Goal: Task Accomplishment & Management: Use online tool/utility

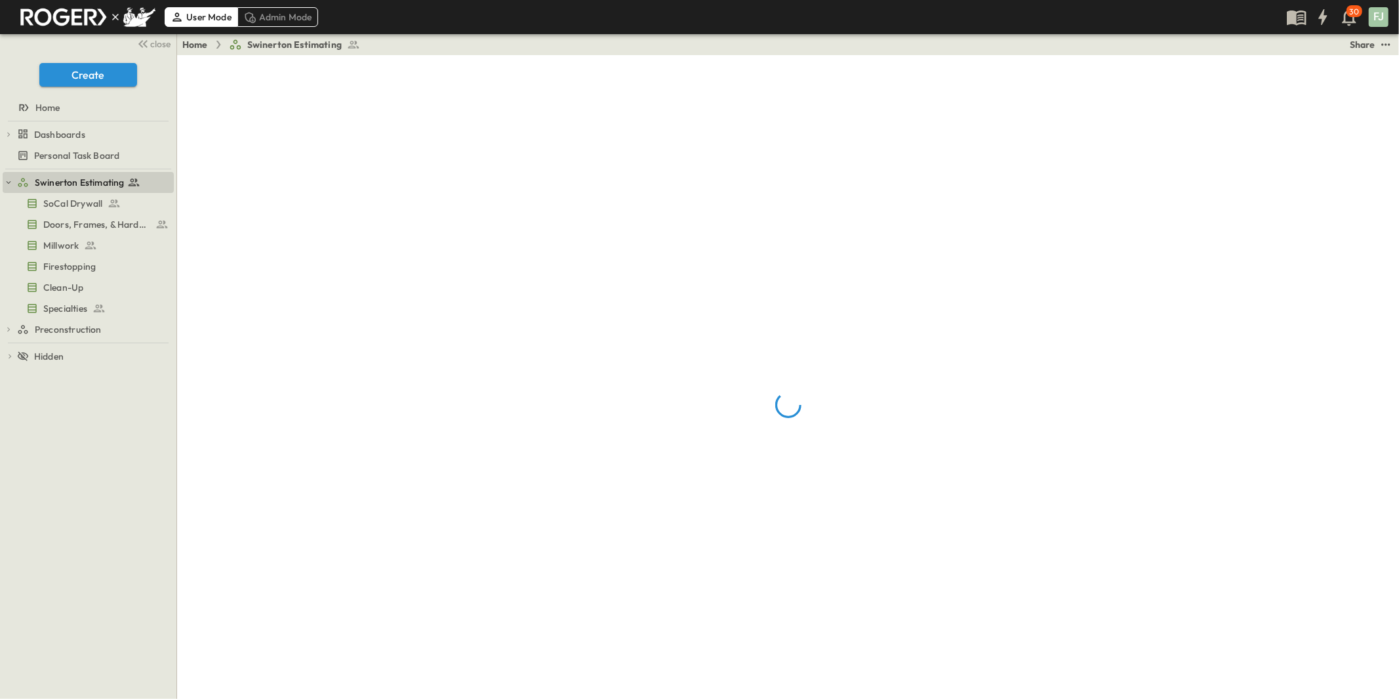
click at [162, 43] on span "close" at bounding box center [161, 43] width 20 height 13
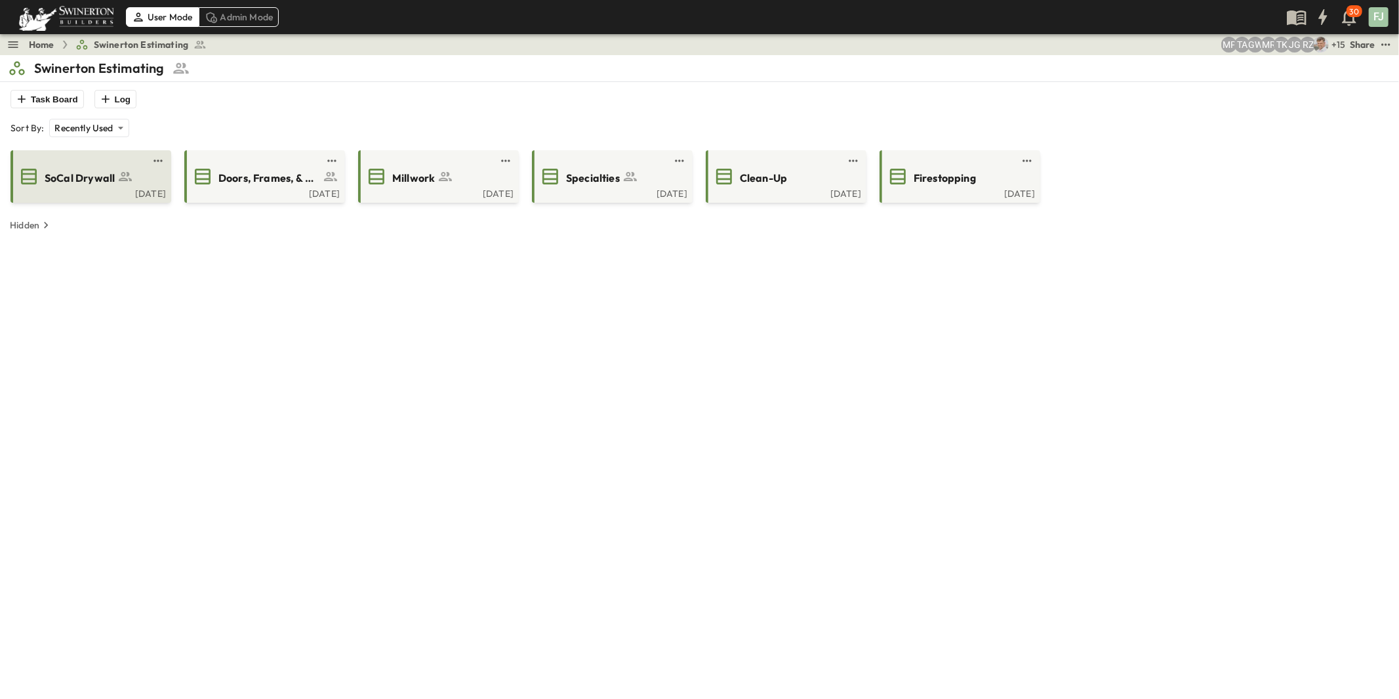
click at [64, 171] on span "SoCal Drywall" at bounding box center [80, 178] width 70 height 15
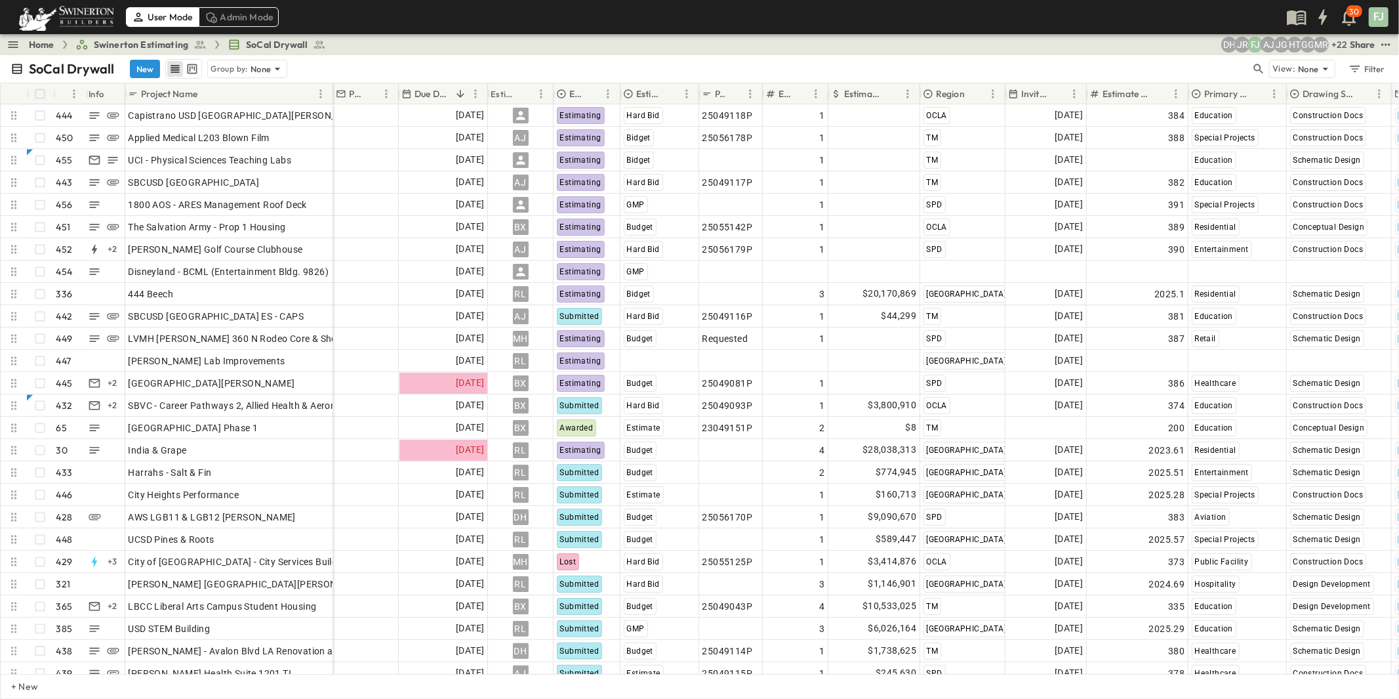
click at [664, 45] on div "Home Swinerton Estimating SoCal Drywall + 22 MR GG HT JG AJ FJ JR DH Share" at bounding box center [699, 44] width 1399 height 21
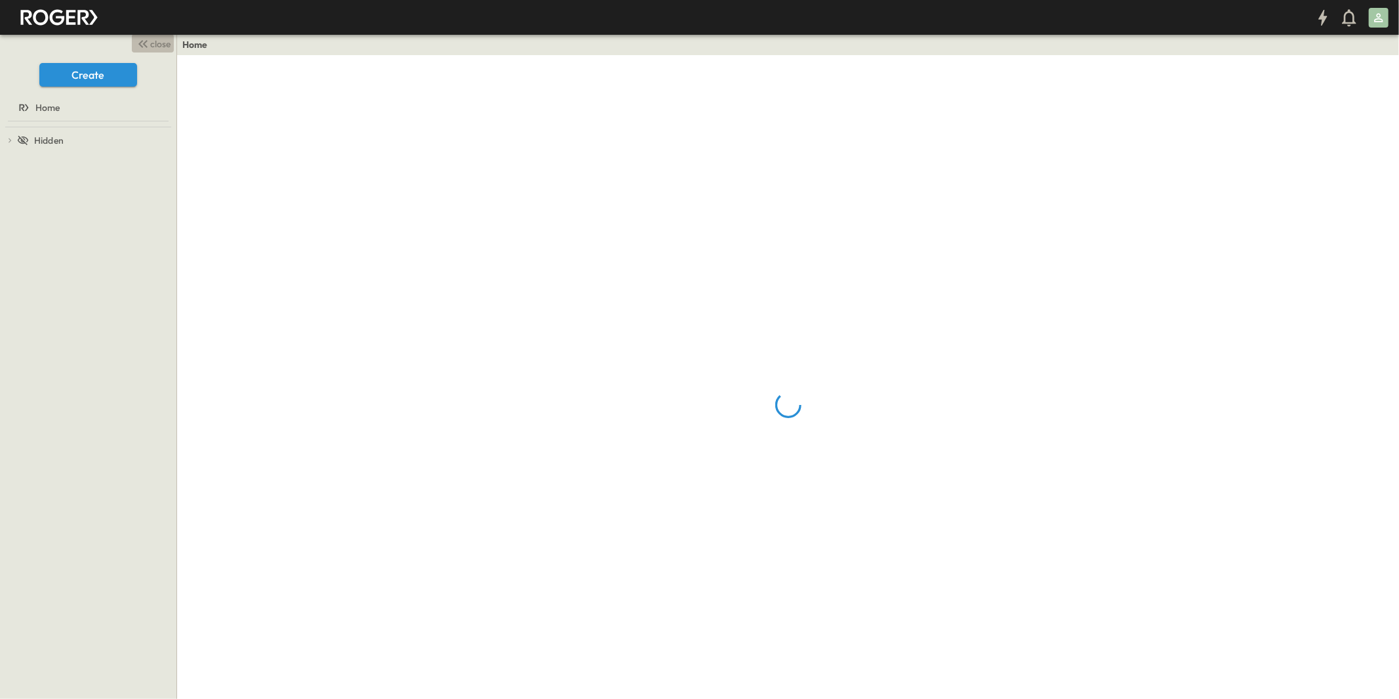
click at [161, 45] on button "close" at bounding box center [153, 43] width 42 height 18
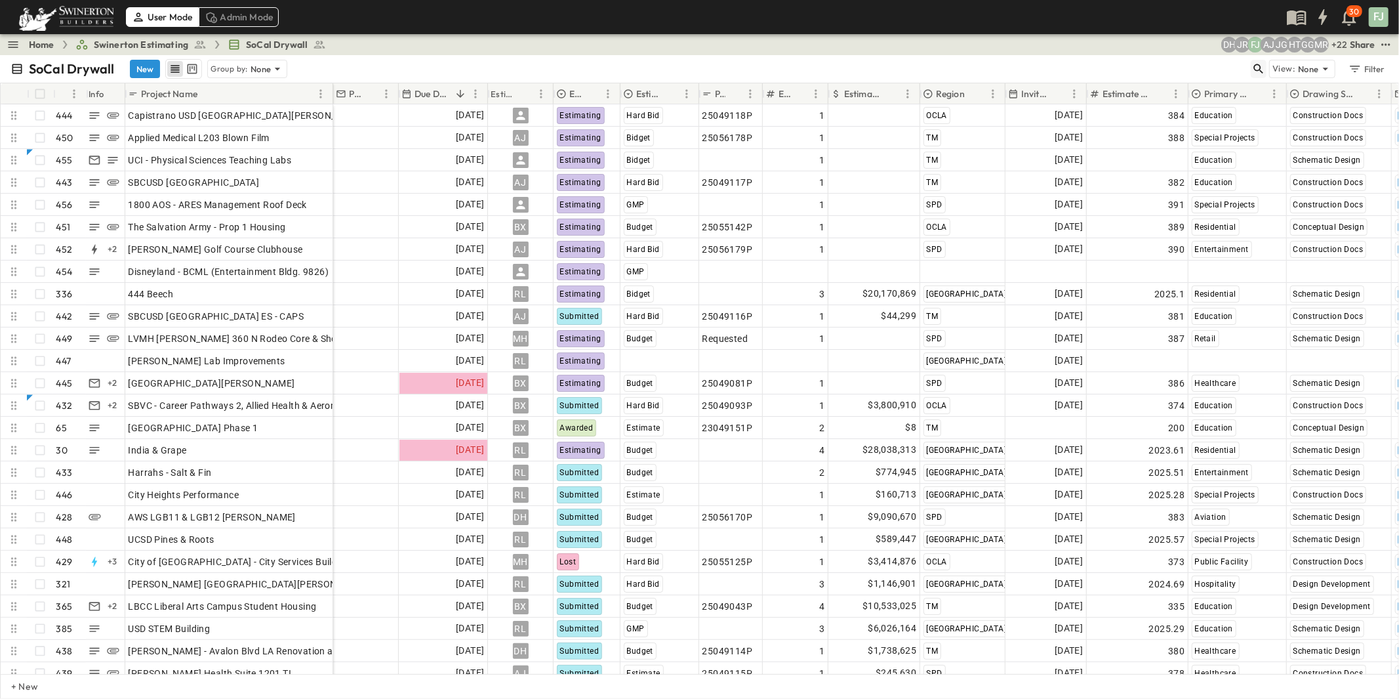
click at [1265, 62] on icon "button" at bounding box center [1258, 68] width 13 height 13
click at [1236, 60] on input "text" at bounding box center [1190, 68] width 92 height 19
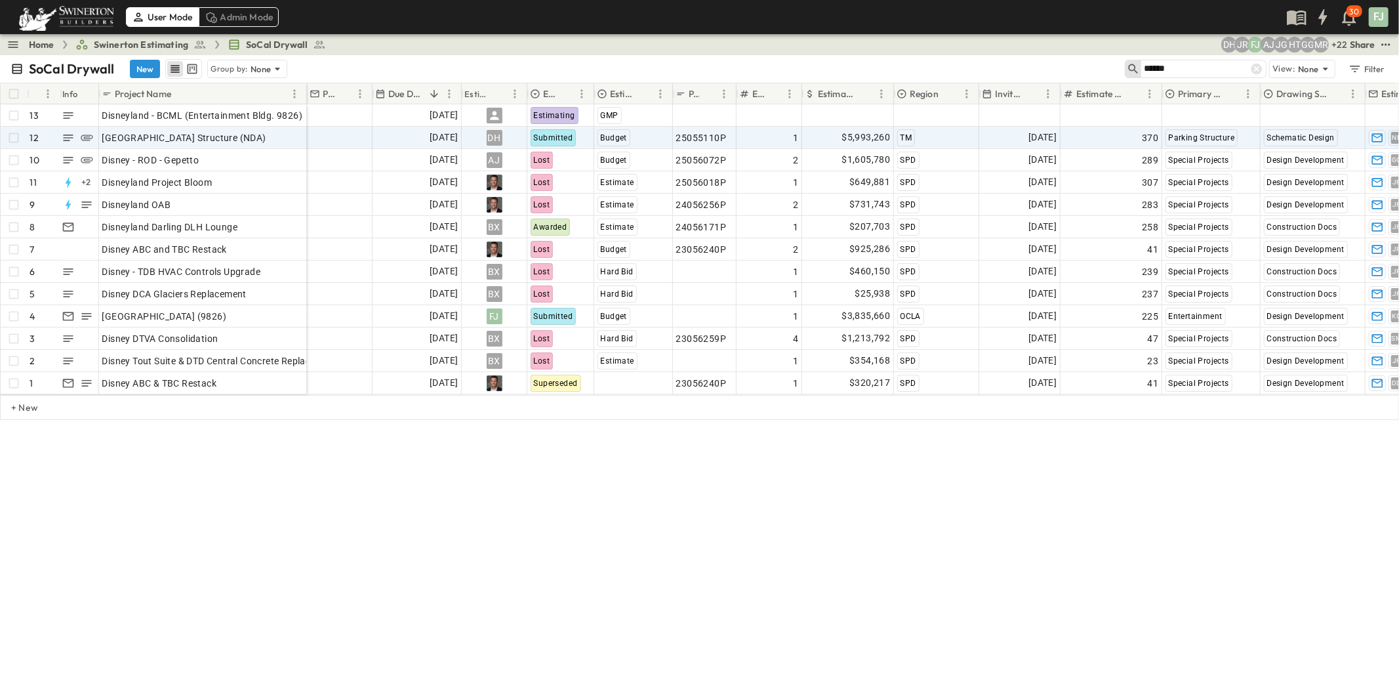
type input "******"
click at [578, 127] on div "Submitted" at bounding box center [561, 137] width 66 height 21
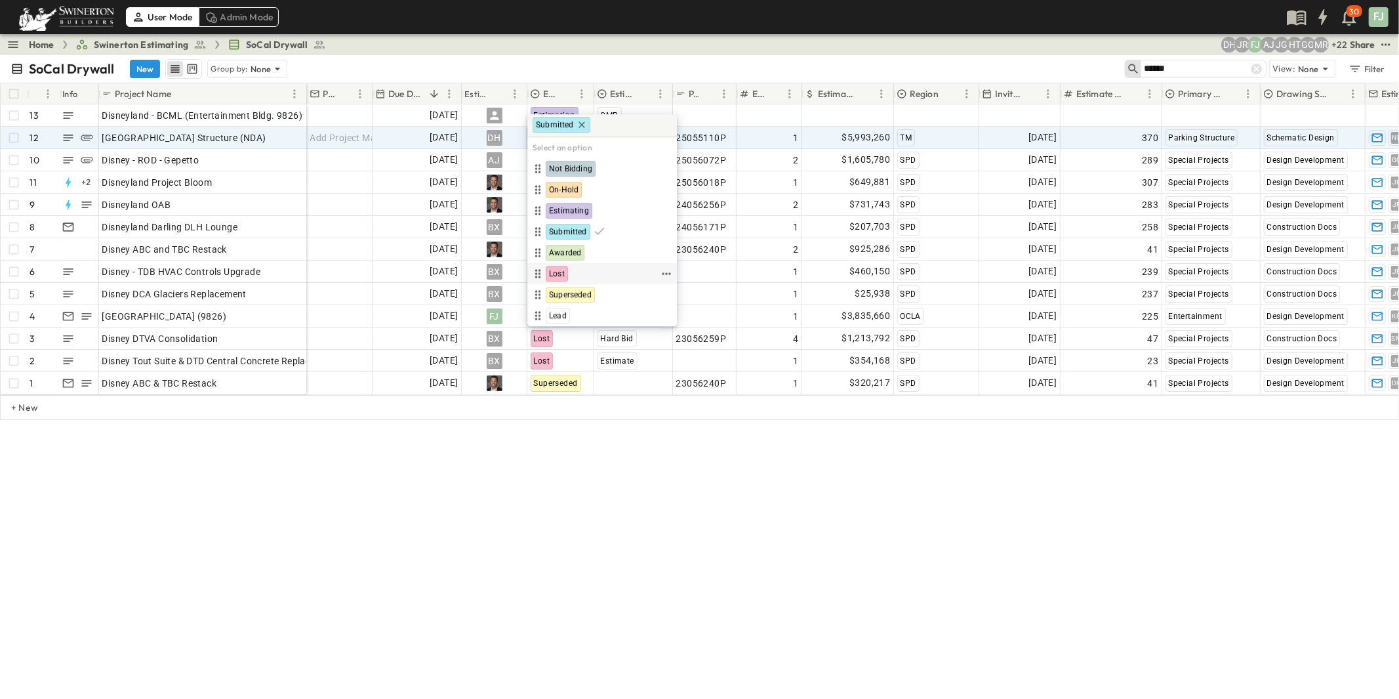
click at [569, 266] on div "Lost" at bounding box center [594, 274] width 129 height 16
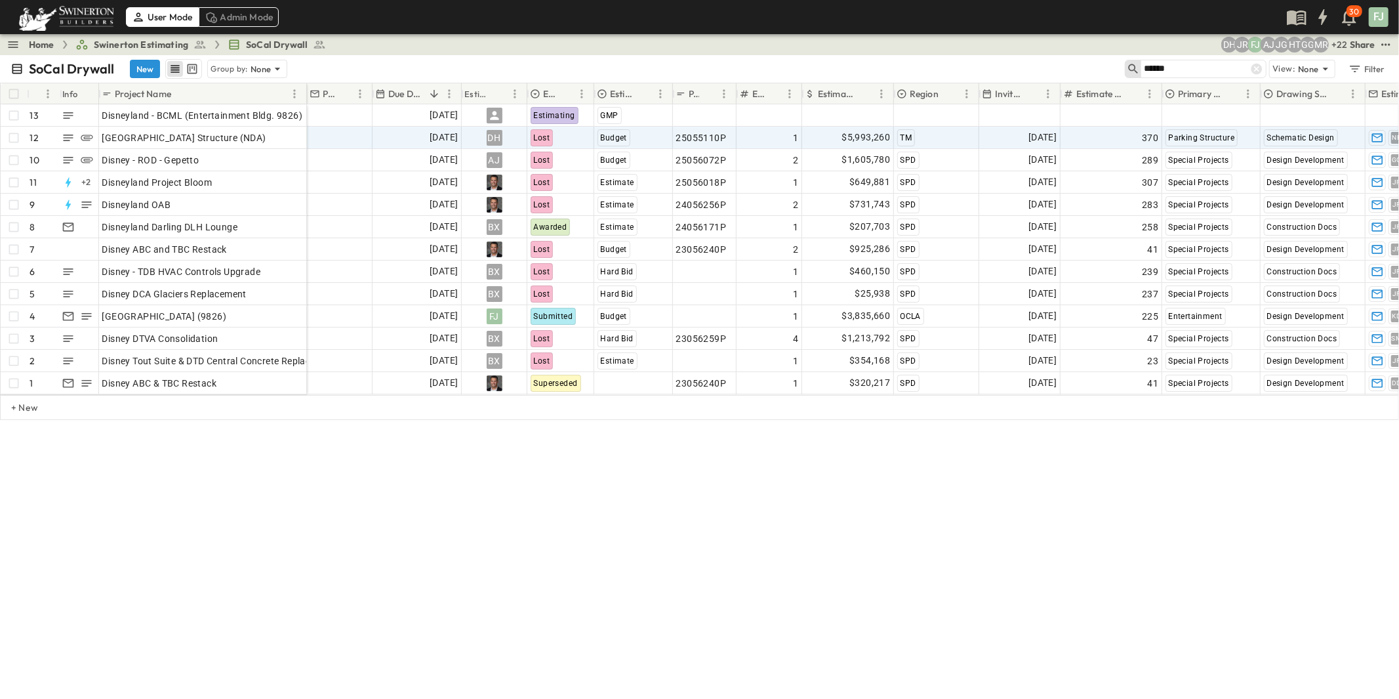
click at [822, 510] on div "SoCal Drywall New Group by: None ****** View: None Filter # Info Project Name P…" at bounding box center [699, 376] width 1399 height 643
click at [707, 514] on div "SoCal Drywall New Group by: None ****** View: None Filter # Info Project Name P…" at bounding box center [699, 376] width 1399 height 643
click at [291, 131] on p "OPEN" at bounding box center [292, 136] width 22 height 10
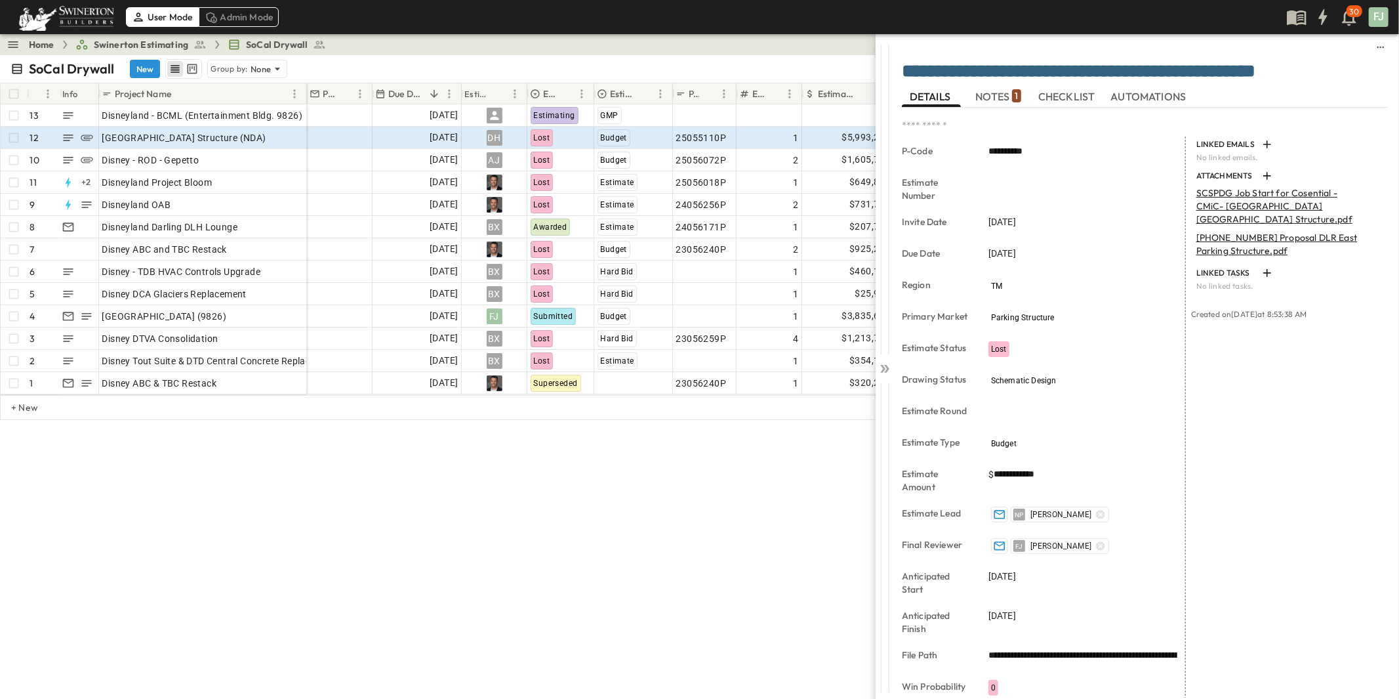
click at [1006, 95] on span "NOTES 1" at bounding box center [997, 97] width 45 height 12
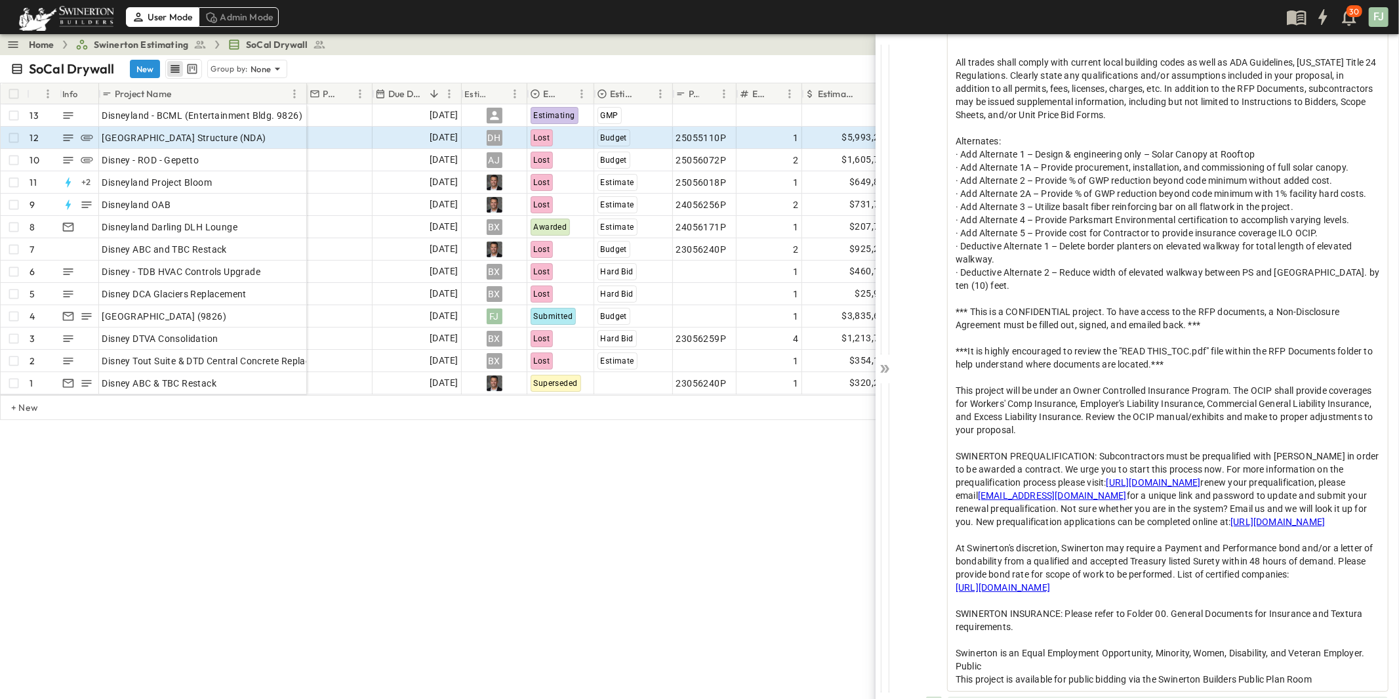
scroll to position [507, 0]
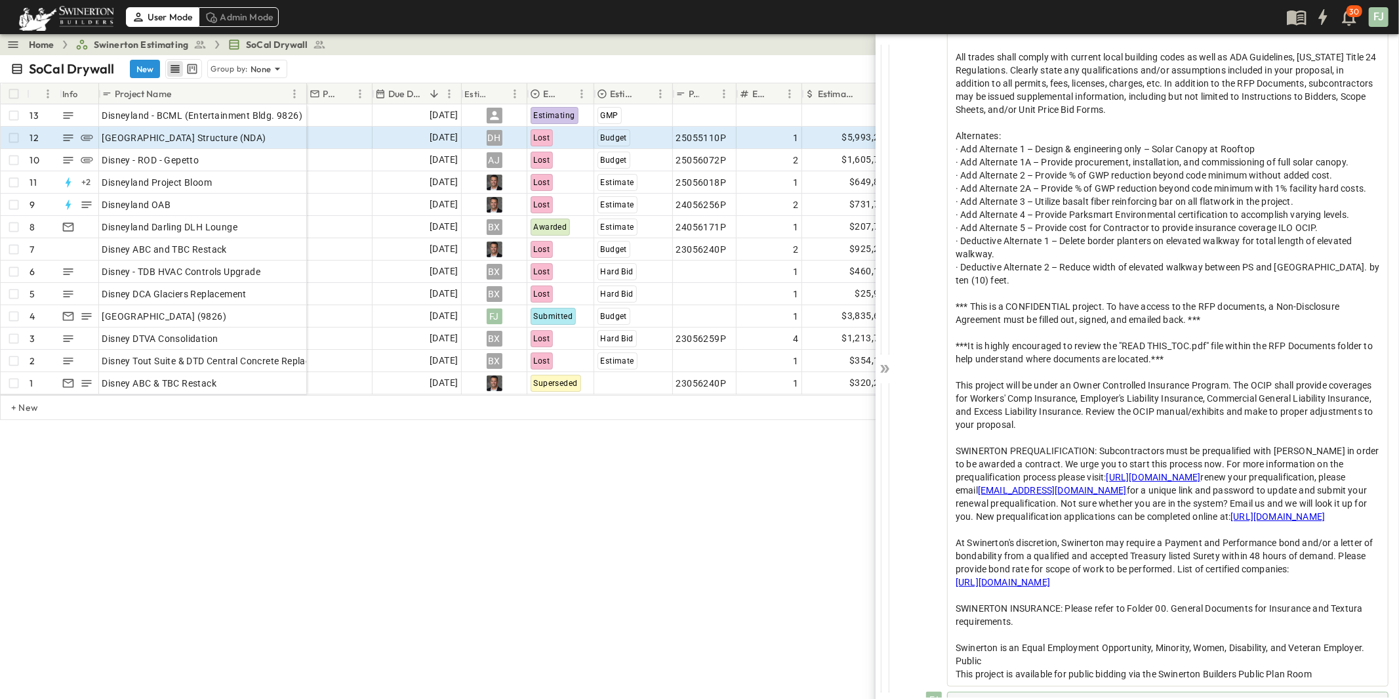
click at [1022, 691] on div "Add text, paste an image, or use '@' to notify someone..." at bounding box center [1167, 707] width 441 height 33
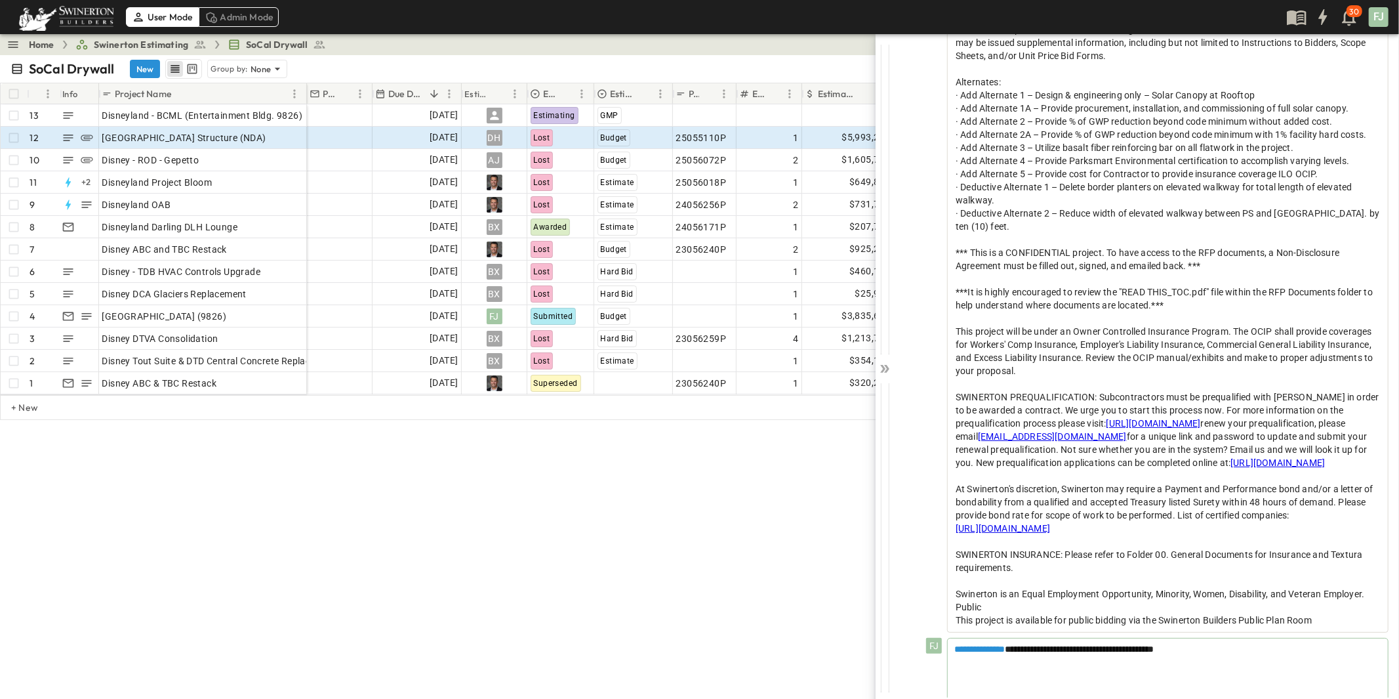
scroll to position [565, 0]
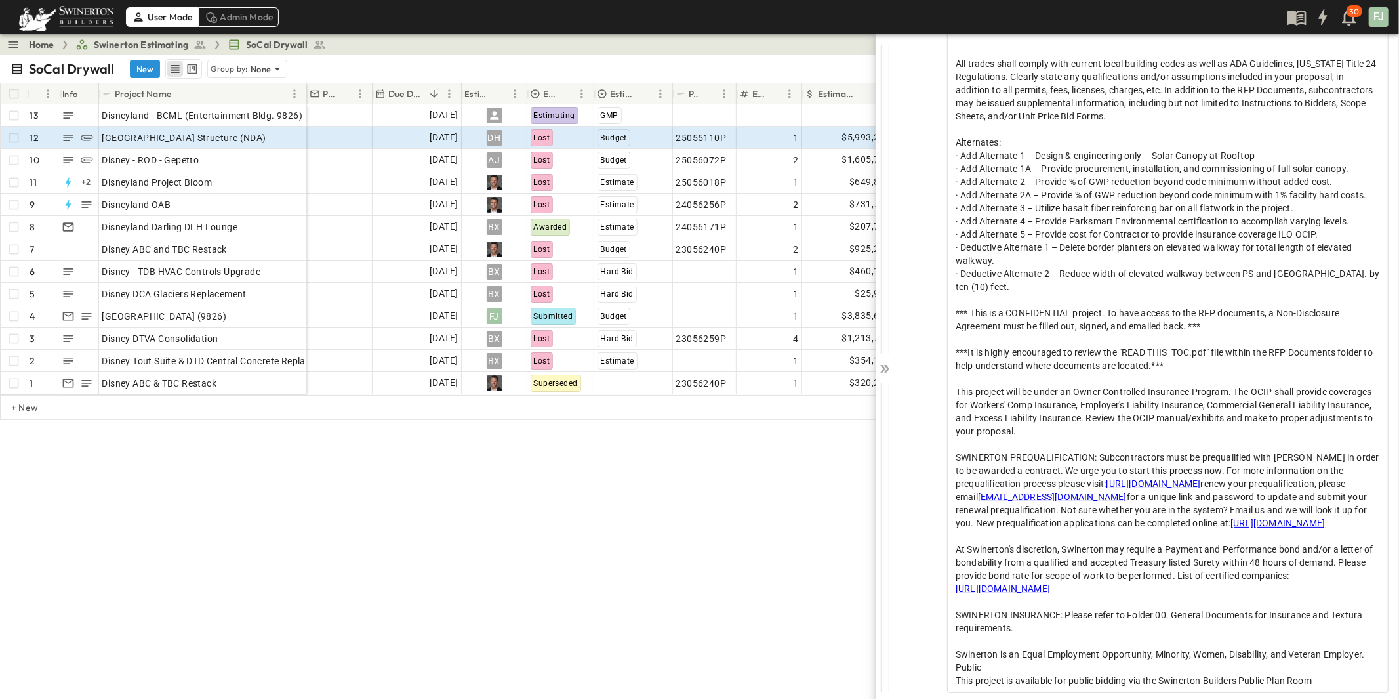
scroll to position [500, 0]
click at [750, 616] on div "SoCal Drywall New Group by: None ****** View: None Filter # Info Project Name P…" at bounding box center [699, 376] width 1399 height 643
click at [887, 365] on icon at bounding box center [886, 369] width 5 height 8
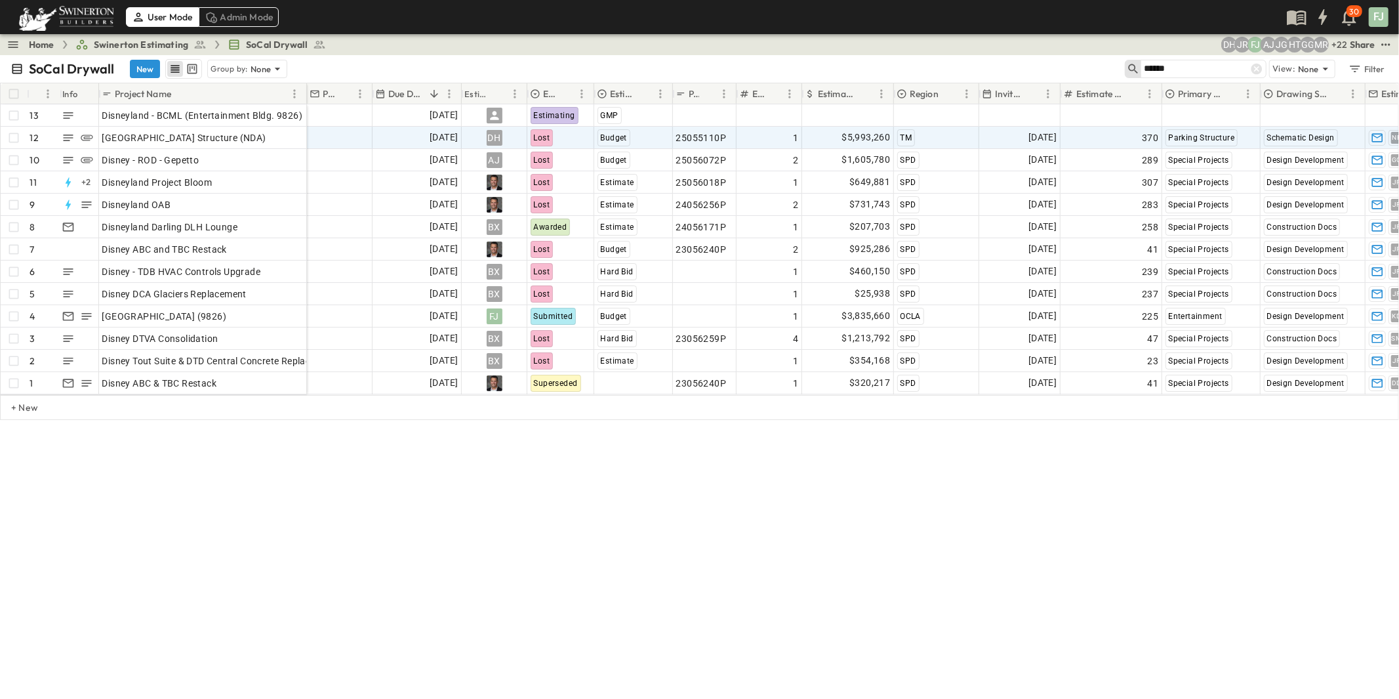
click at [357, 543] on div "SoCal Drywall New Group by: None ****** View: None Filter # Info Project Name P…" at bounding box center [699, 376] width 1399 height 643
click at [1263, 64] on icon at bounding box center [1256, 69] width 11 height 11
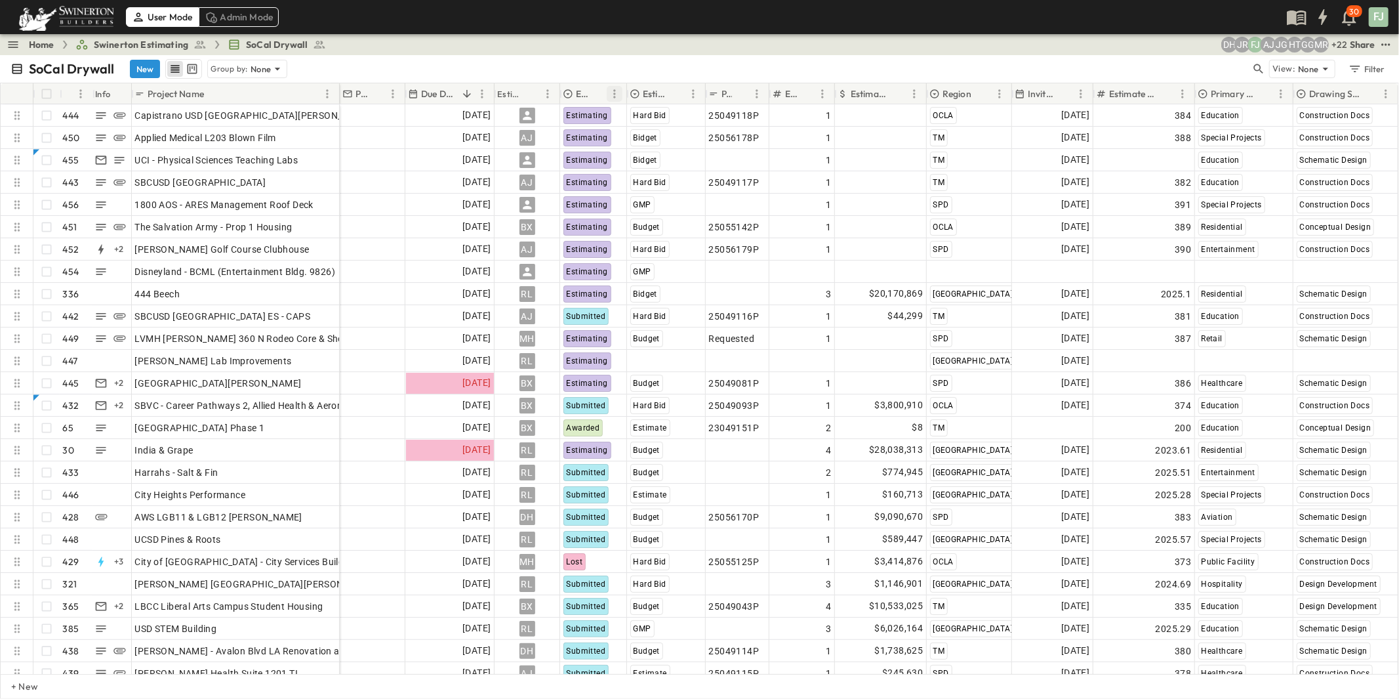
click at [619, 87] on icon "Menu" at bounding box center [614, 93] width 13 height 13
click at [563, 106] on span "Group by Estimate Status" at bounding box center [553, 102] width 118 height 13
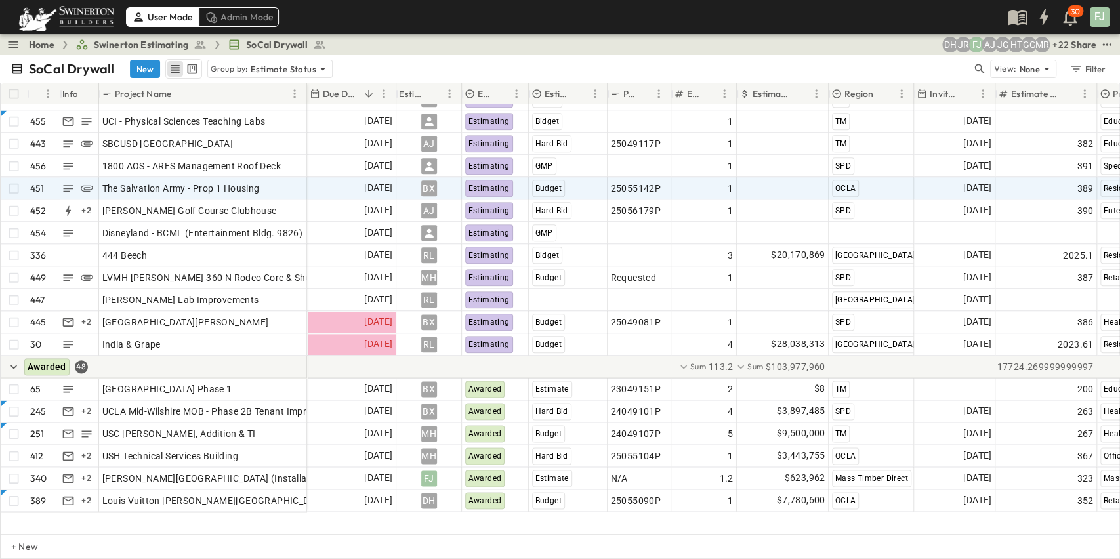
scroll to position [891, 0]
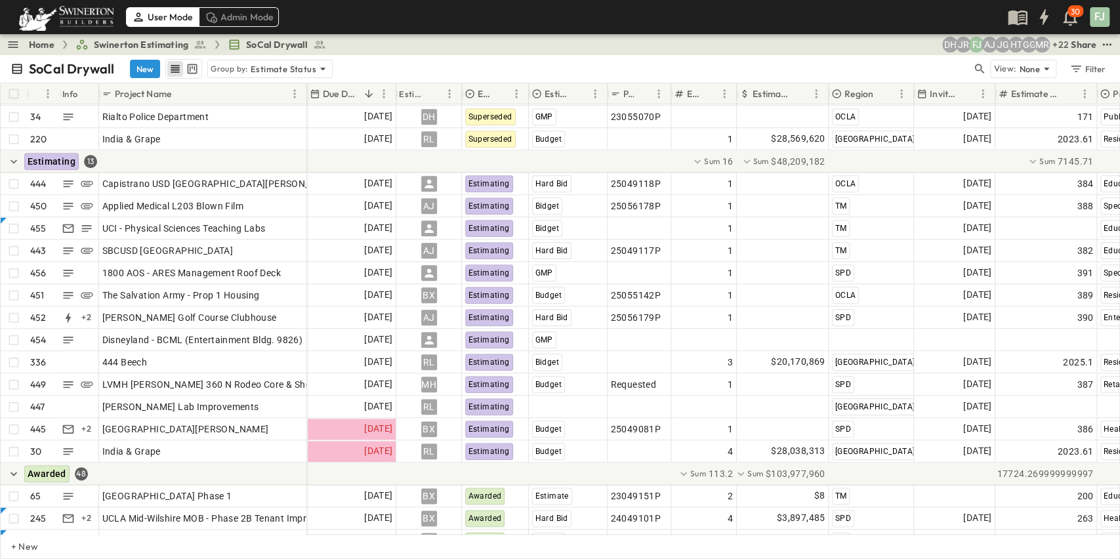
click at [519, 35] on div "Home Swinerton Estimating SoCal Drywall + 22 MR GG HT JG AJ FJ JR DH Share" at bounding box center [560, 44] width 1120 height 21
click at [130, 60] on button "New" at bounding box center [145, 69] width 30 height 18
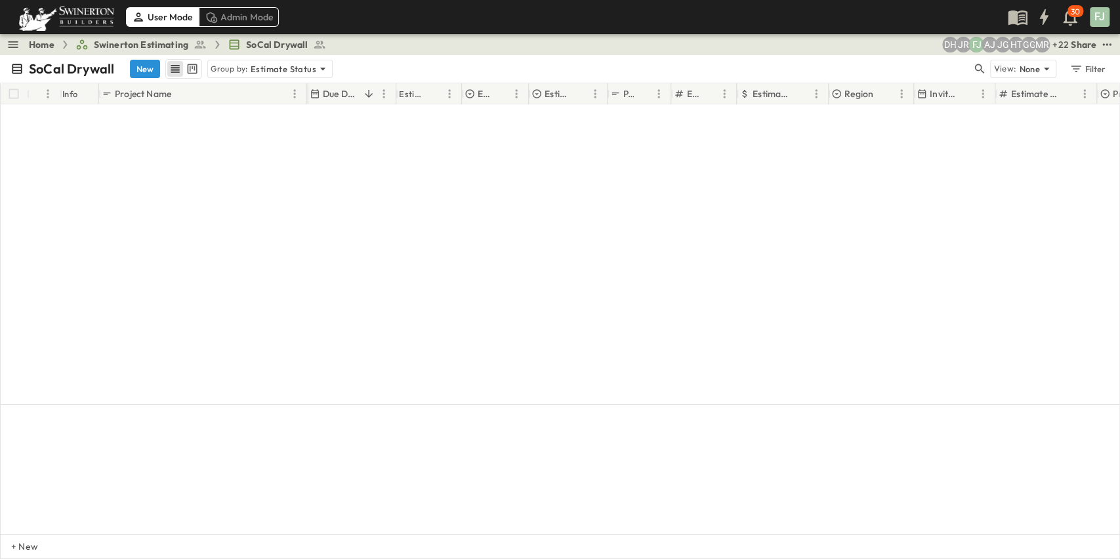
scroll to position [5807, 0]
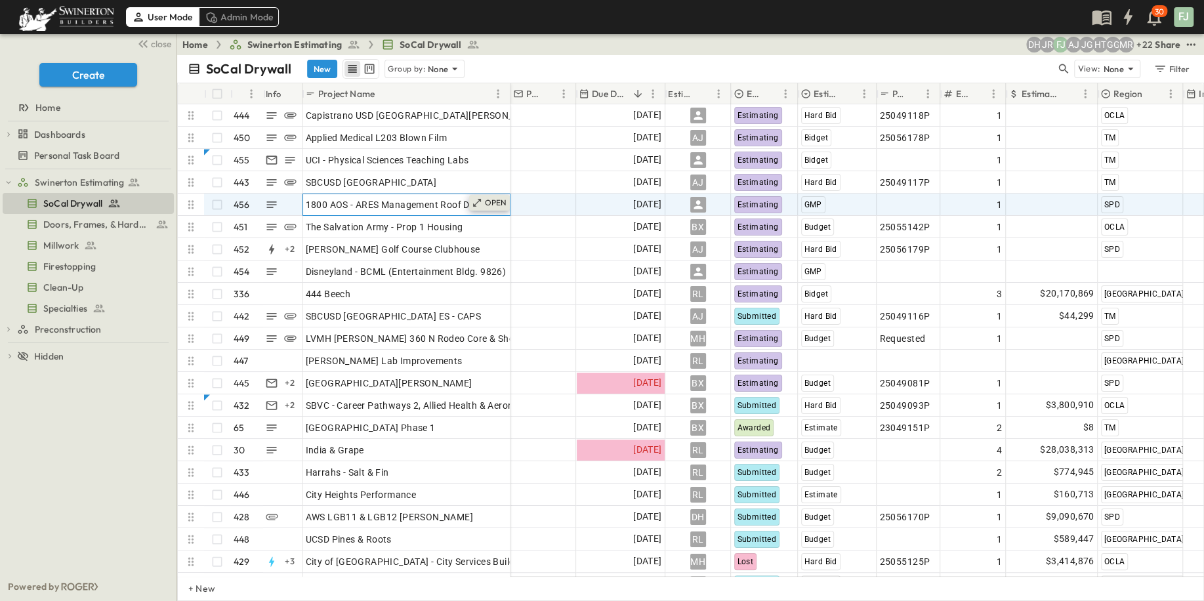
click at [496, 197] on p "OPEN" at bounding box center [496, 202] width 22 height 10
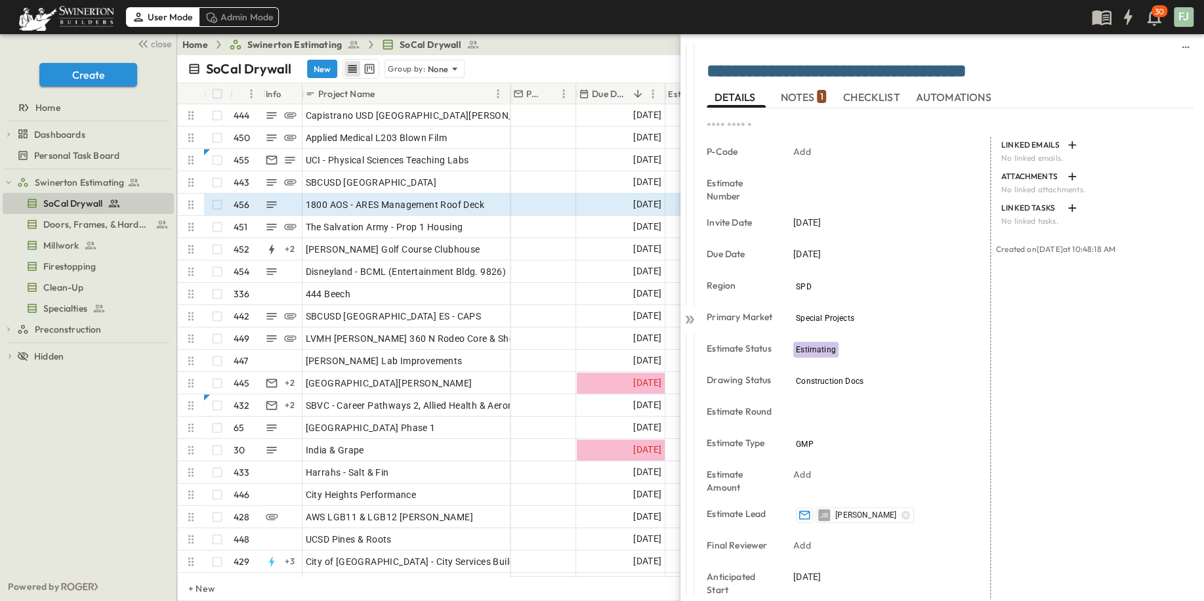
click at [1004, 455] on div "LINKED EMAILS No linked emails. ATTACHMENTS No linked attachments. LINKED TASKS…" at bounding box center [1091, 483] width 203 height 693
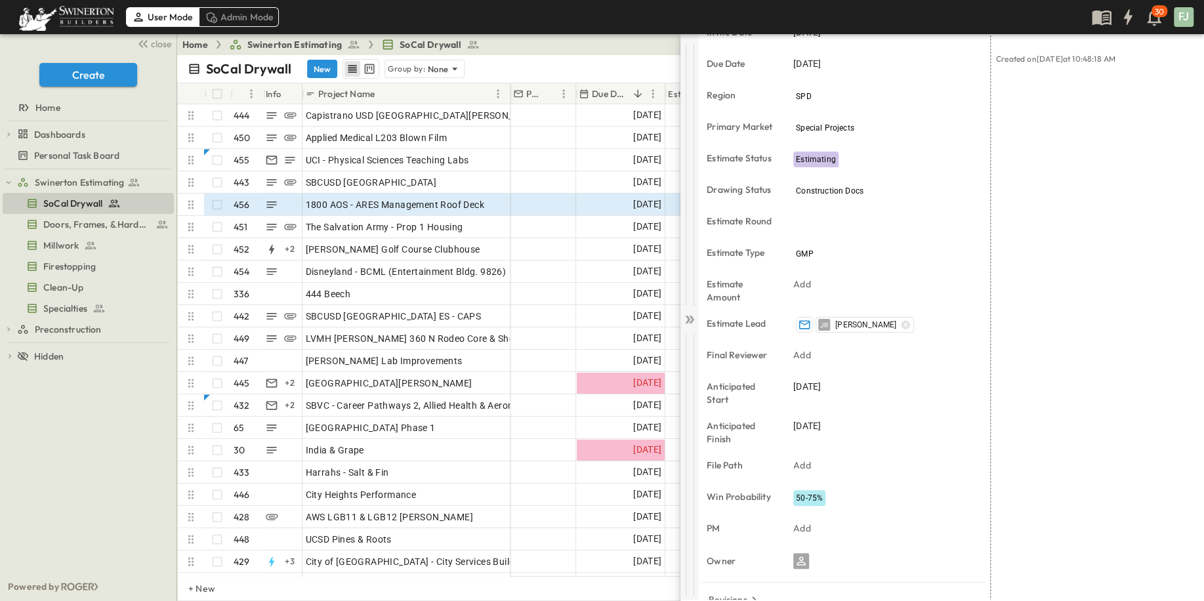
click at [693, 314] on icon at bounding box center [689, 319] width 13 height 13
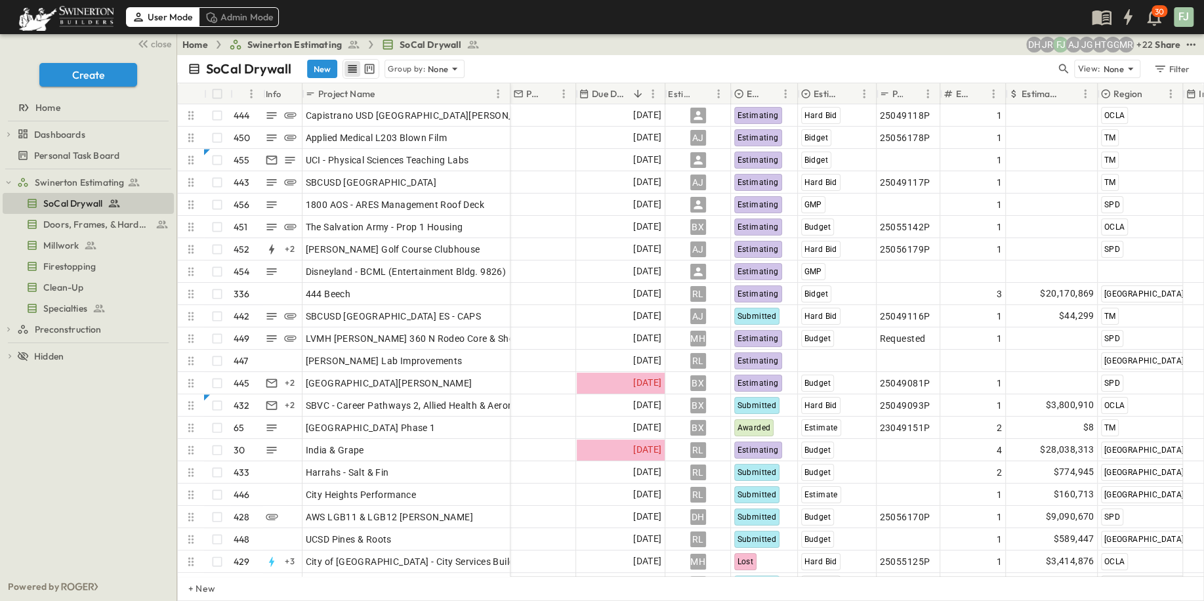
click at [872, 55] on div "SoCal Drywall New Group by: None View: None Filter" at bounding box center [690, 69] width 1026 height 28
click at [1070, 62] on icon "button" at bounding box center [1063, 68] width 13 height 13
click at [1031, 60] on input "text" at bounding box center [994, 68] width 92 height 19
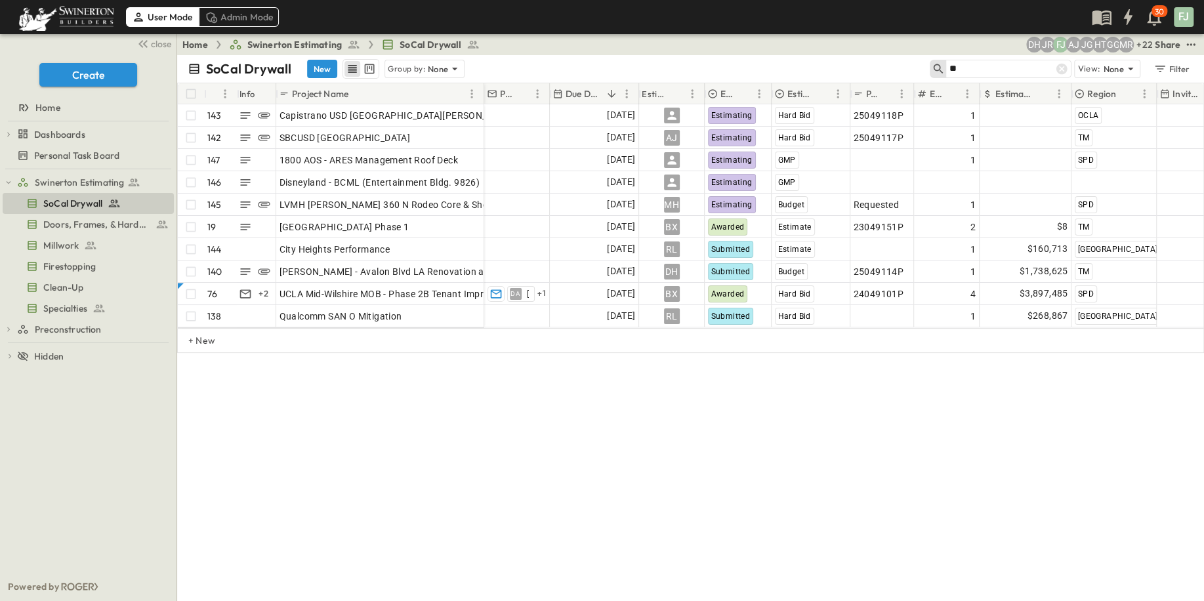
type input "*"
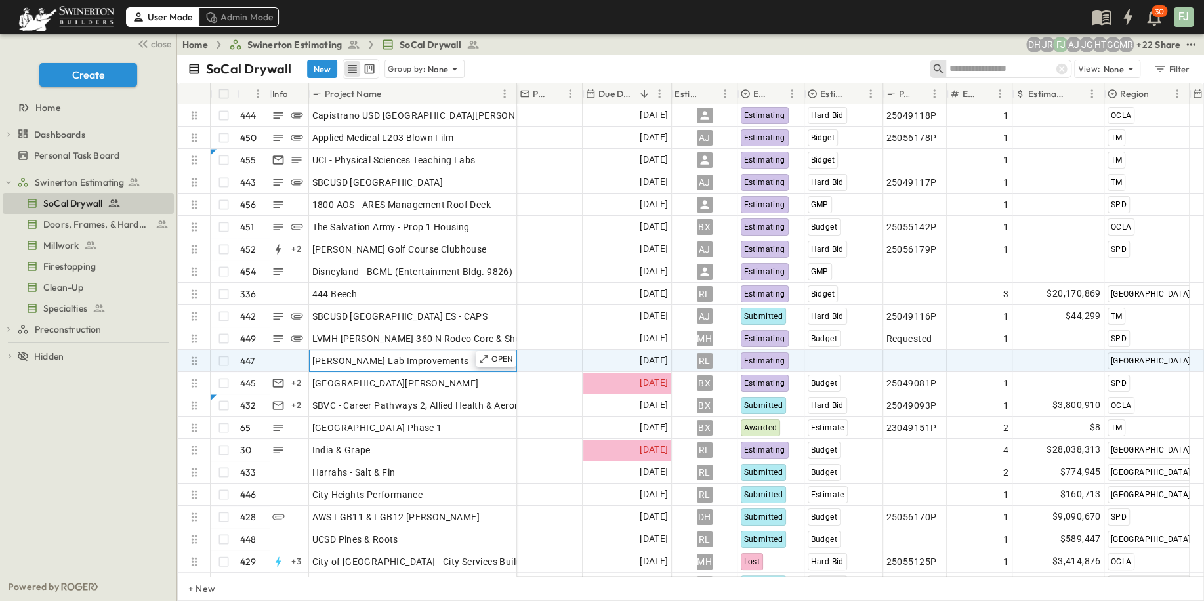
click at [411, 352] on div "[PERSON_NAME] Lab Improvements" at bounding box center [412, 361] width 201 height 18
click at [413, 352] on input "**********" at bounding box center [413, 360] width 206 height 16
click at [451, 350] on div "**********" at bounding box center [413, 361] width 208 height 22
click at [454, 357] on div "**********" at bounding box center [413, 361] width 208 height 22
click at [458, 352] on input "**********" at bounding box center [413, 360] width 206 height 16
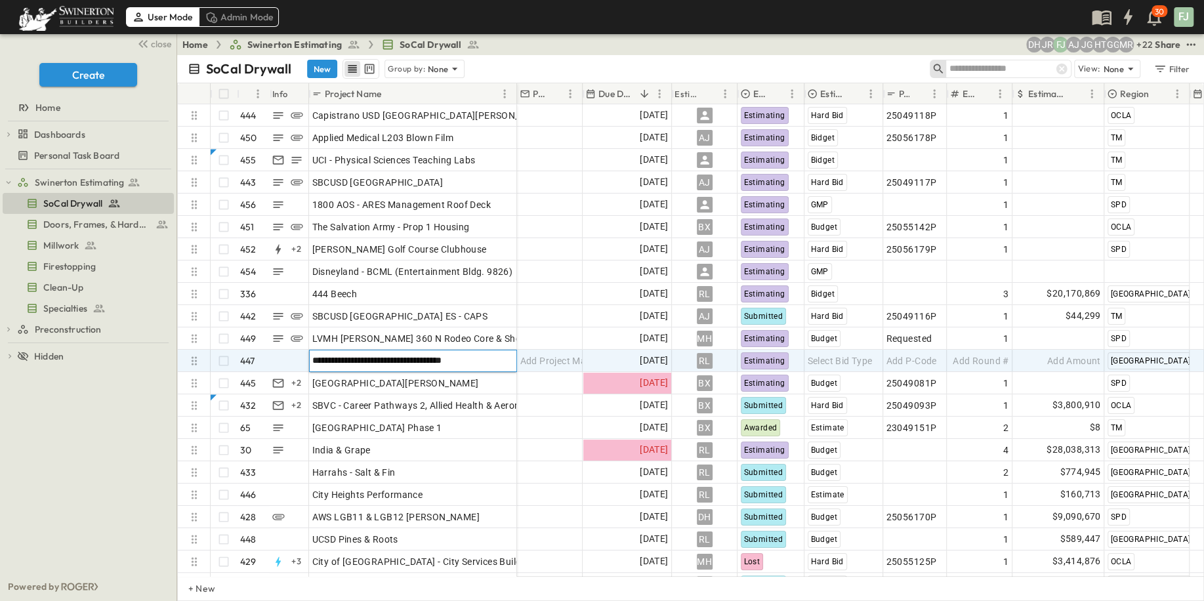
type input "**********"
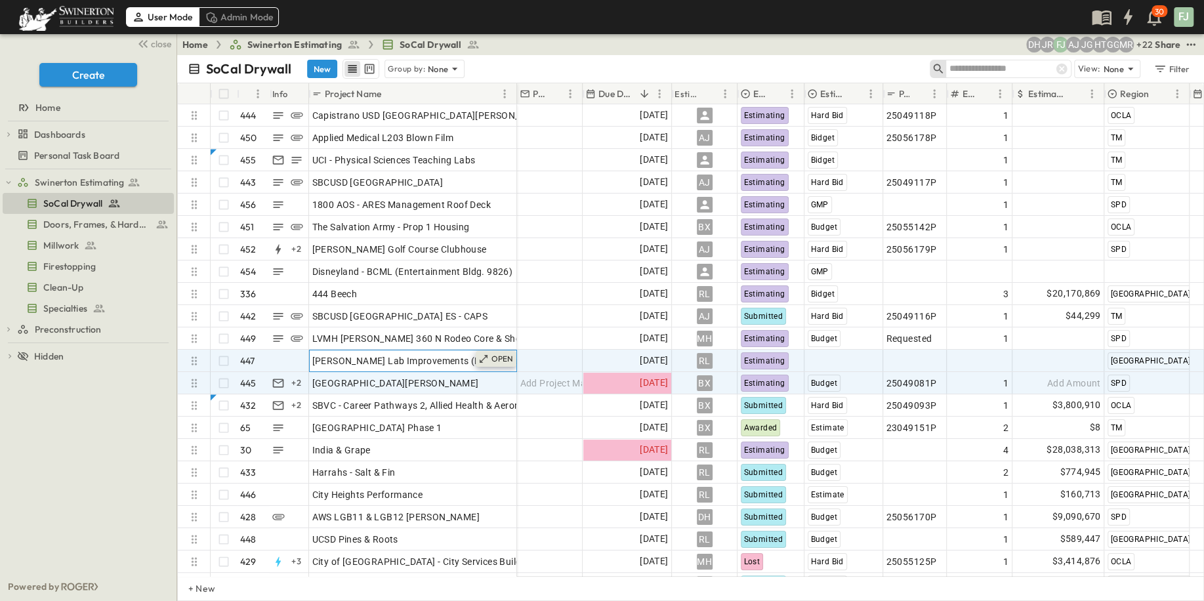
click at [489, 354] on icon at bounding box center [483, 359] width 10 height 10
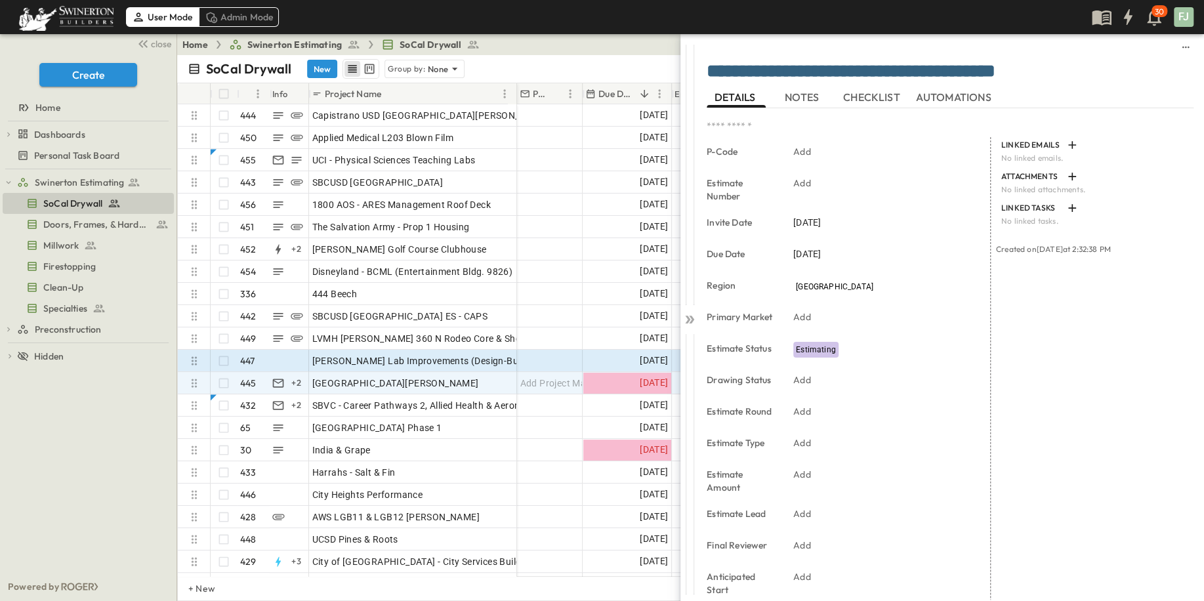
click at [807, 91] on span "NOTES" at bounding box center [802, 97] width 37 height 12
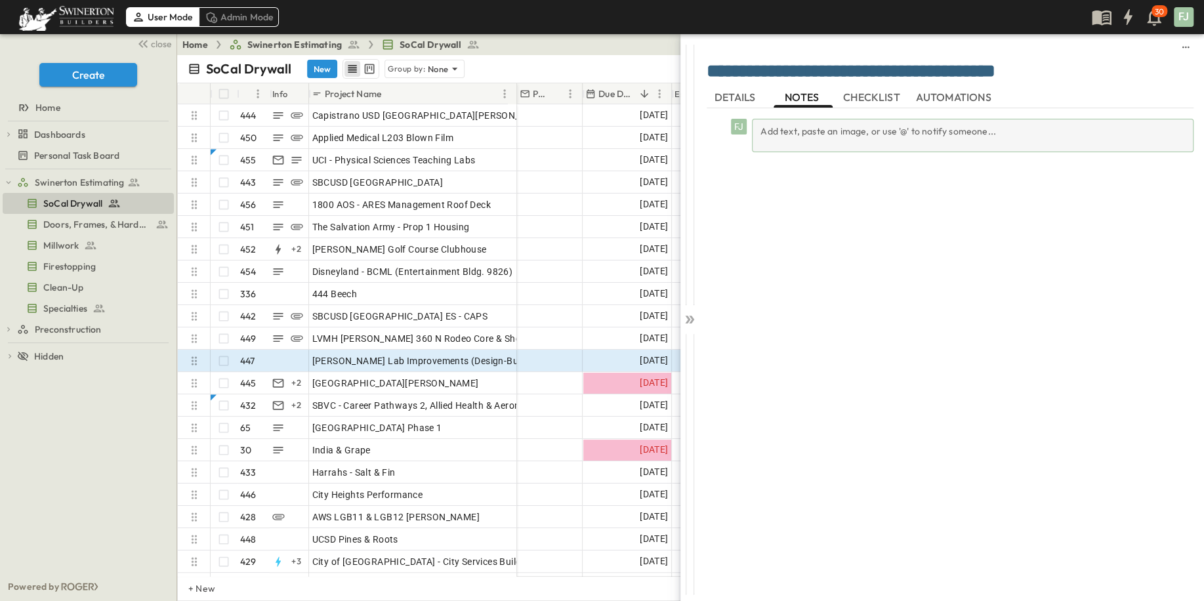
click at [845, 122] on div "Add text, paste an image, or use '@' to notify someone..." at bounding box center [972, 135] width 441 height 33
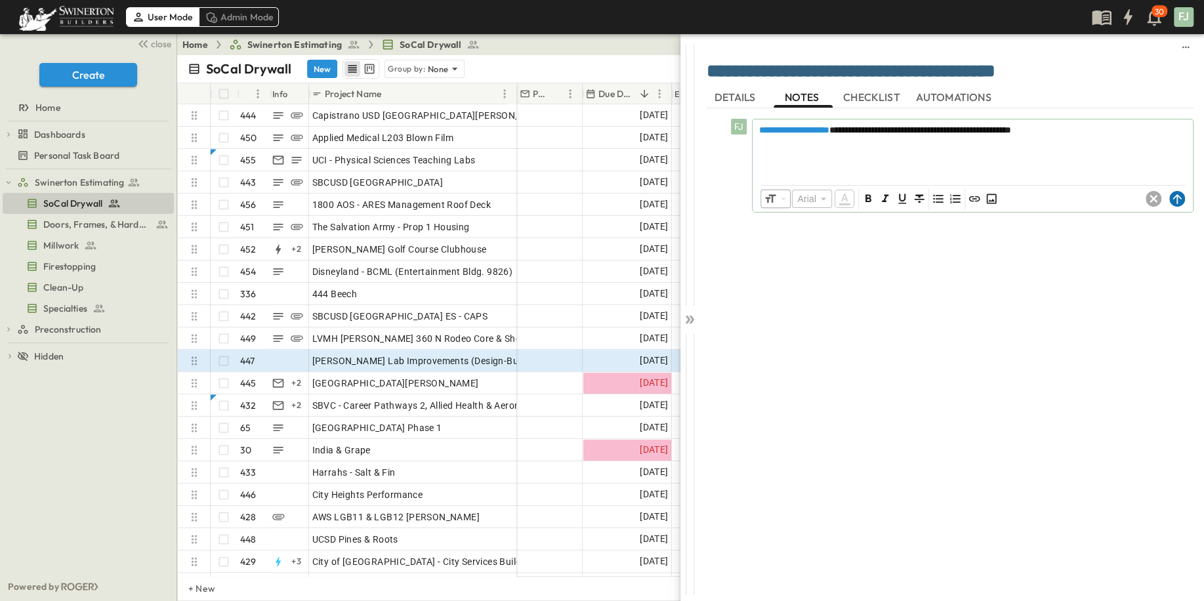
click at [1182, 191] on circle at bounding box center [1177, 199] width 16 height 16
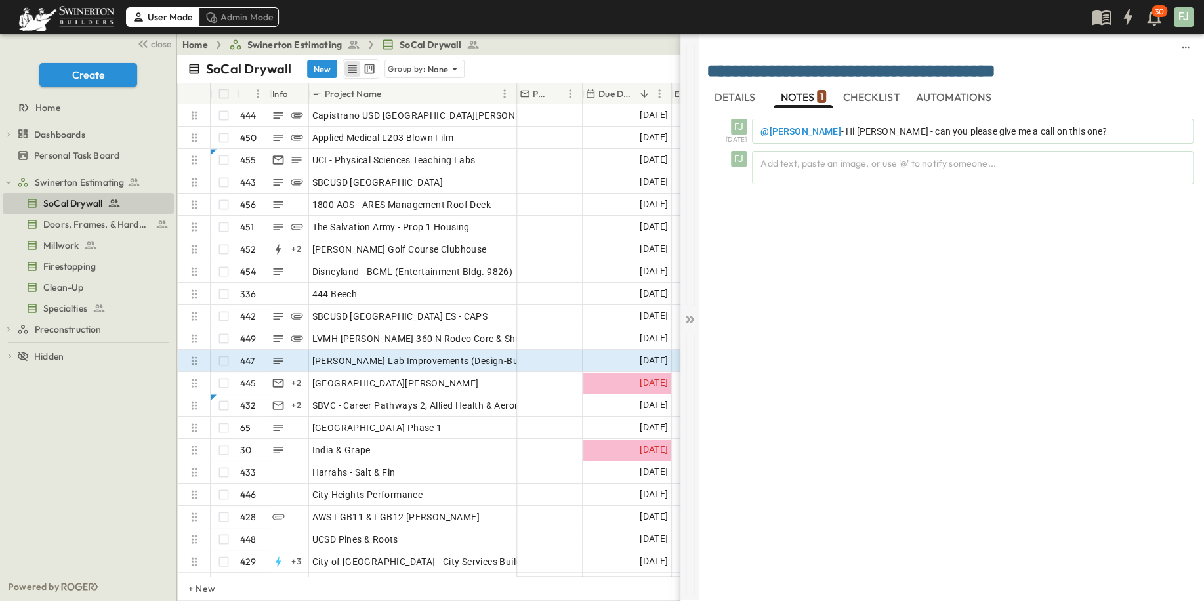
click at [689, 316] on icon at bounding box center [689, 319] width 13 height 13
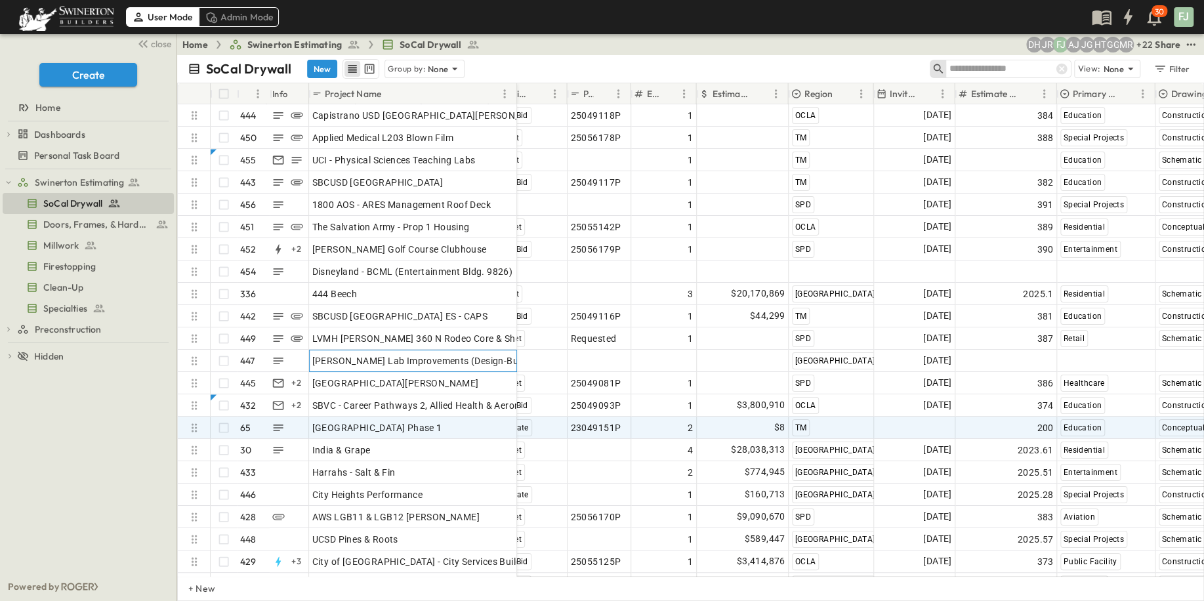
scroll to position [0, 355]
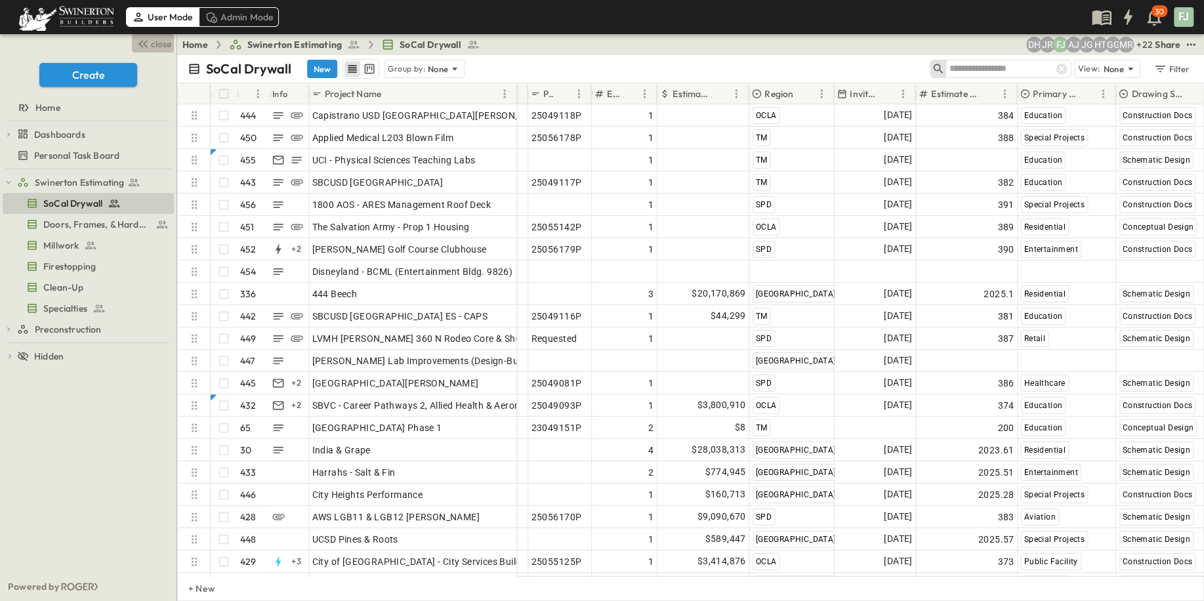
click at [163, 39] on span "close" at bounding box center [161, 43] width 20 height 13
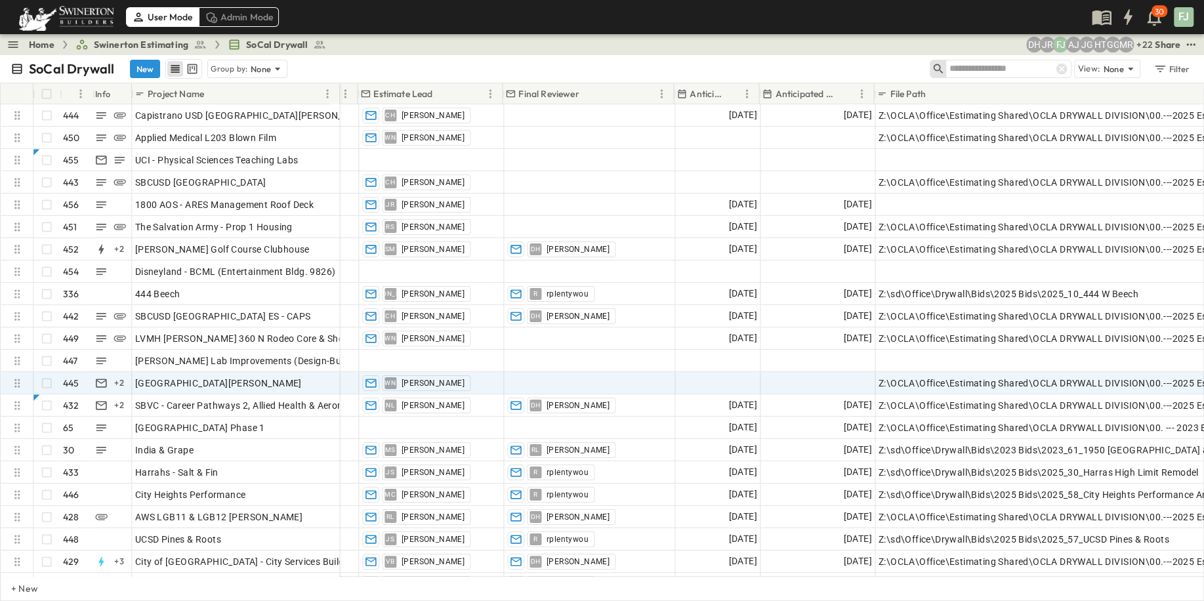
scroll to position [0, 1040]
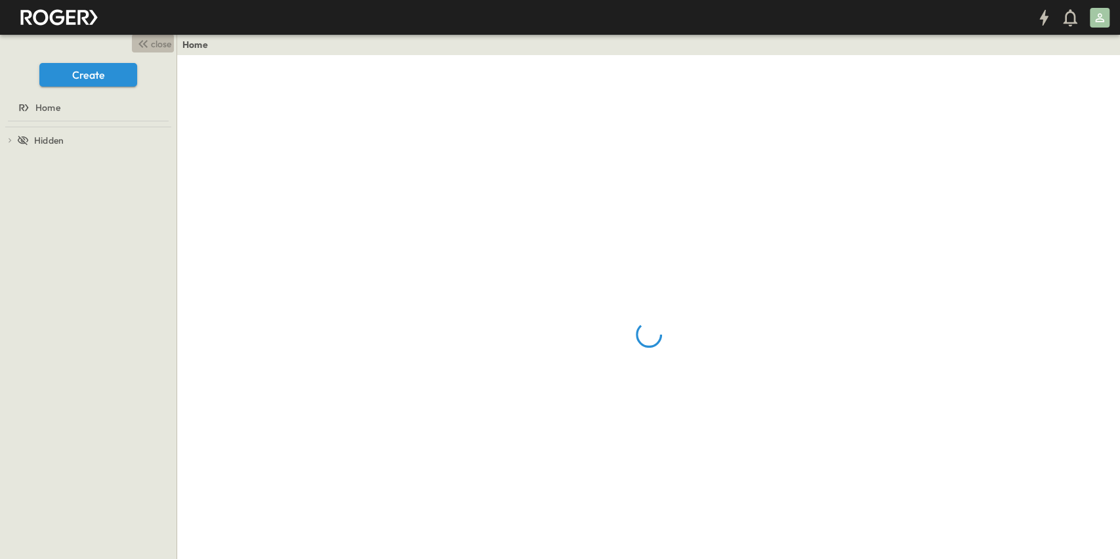
click at [159, 41] on span "close" at bounding box center [161, 43] width 20 height 13
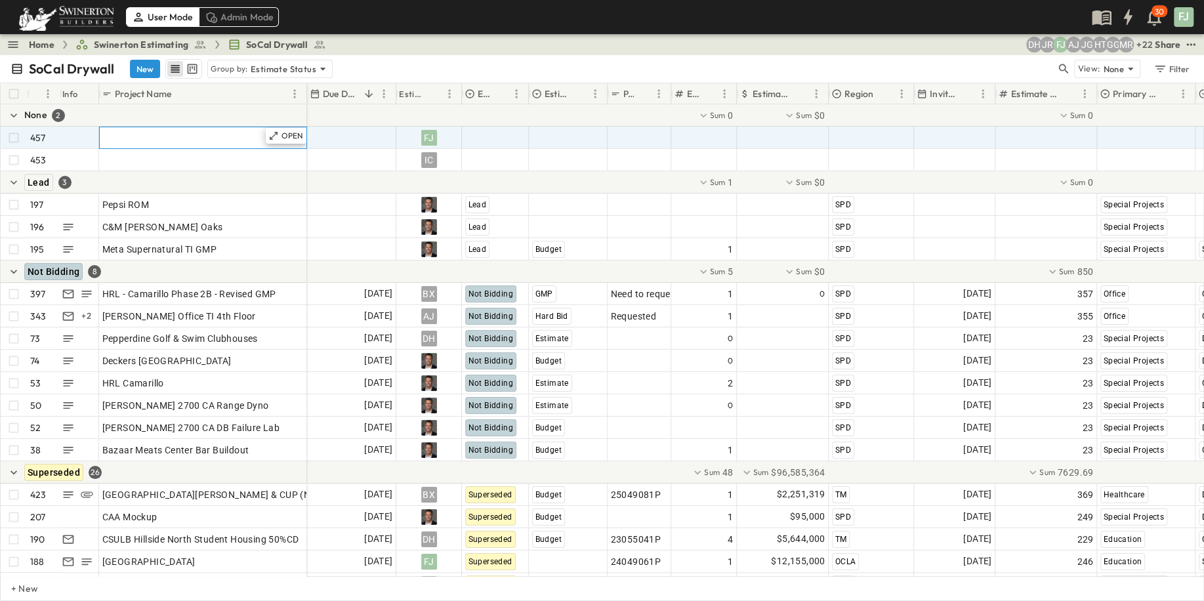
click at [148, 129] on div "Add Name" at bounding box center [202, 138] width 201 height 18
click at [224, 129] on input "**********" at bounding box center [203, 137] width 206 height 16
type input "**********"
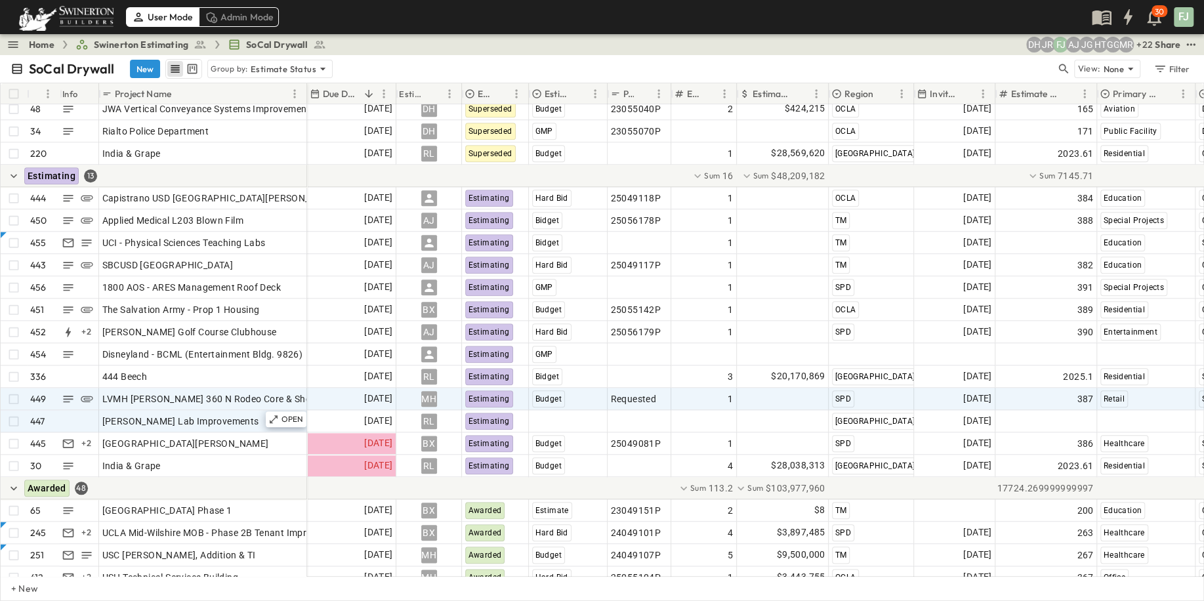
scroll to position [888, 0]
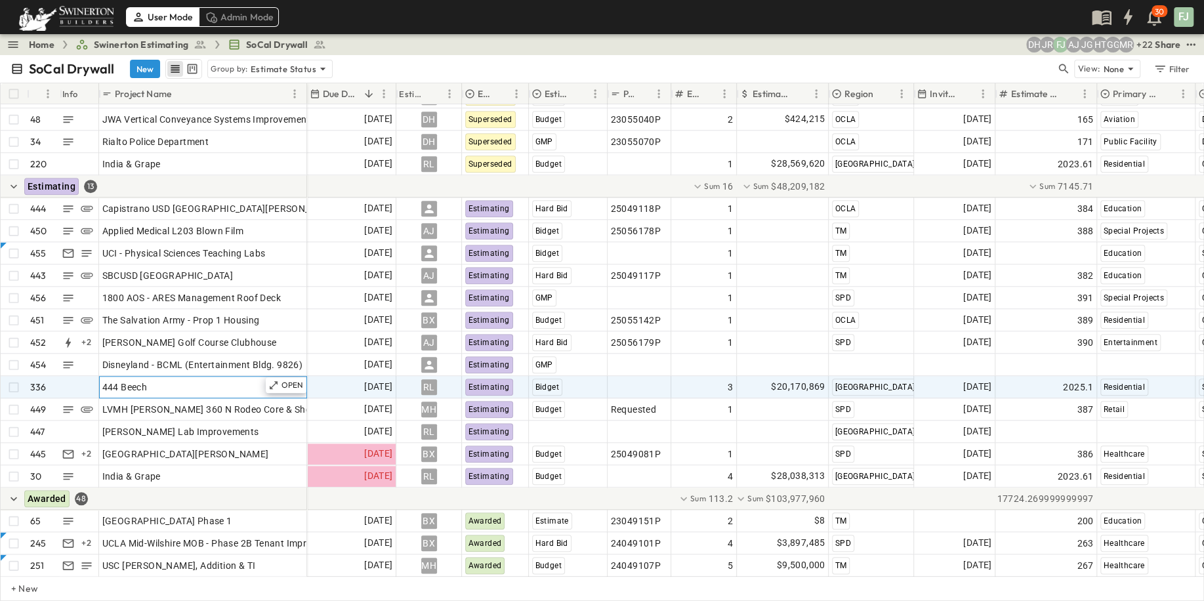
click at [148, 378] on div "444 Beech" at bounding box center [202, 387] width 201 height 18
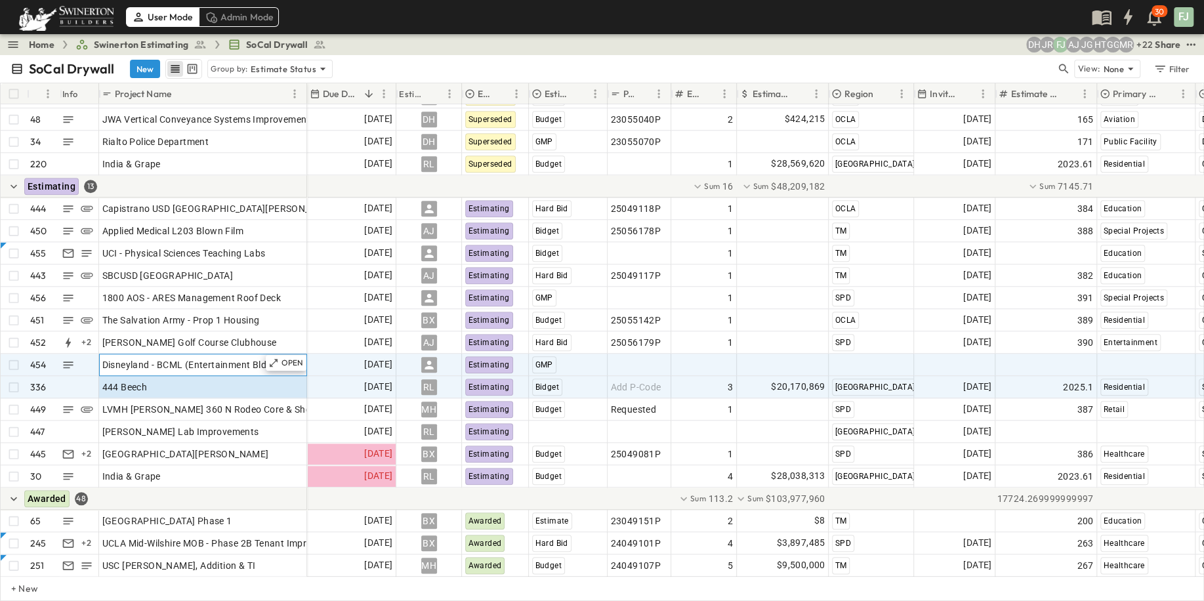
click at [124, 357] on div "Disneyland - BCML (Entertainment Bldg. 9826)" at bounding box center [202, 365] width 201 height 18
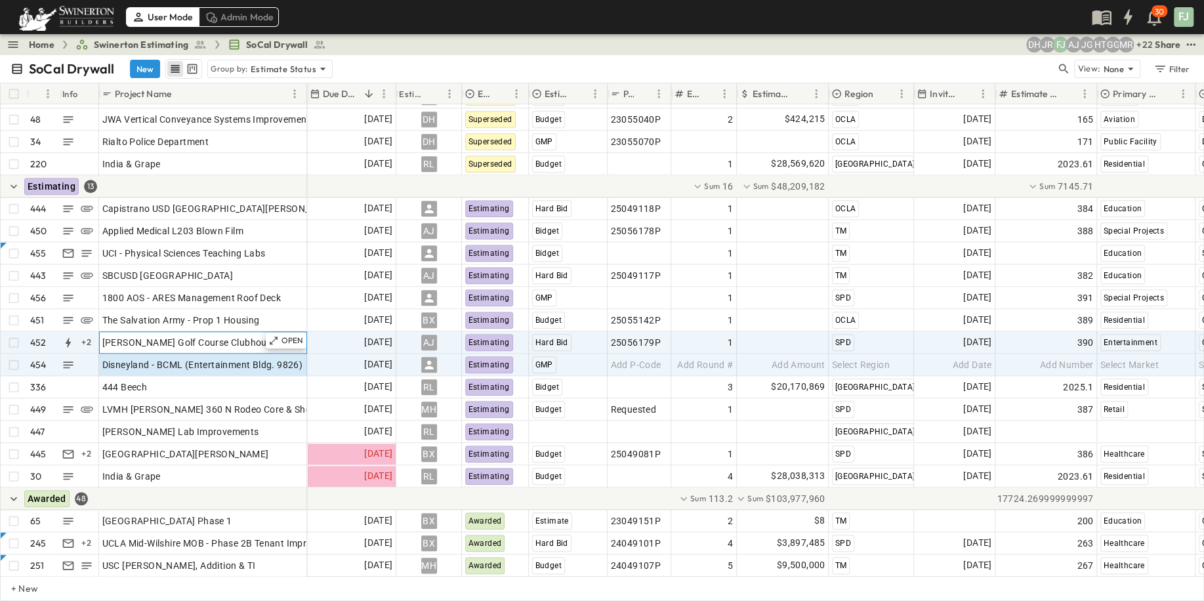
click at [135, 336] on div "[PERSON_NAME] Golf Course Clubhouse" at bounding box center [202, 342] width 201 height 18
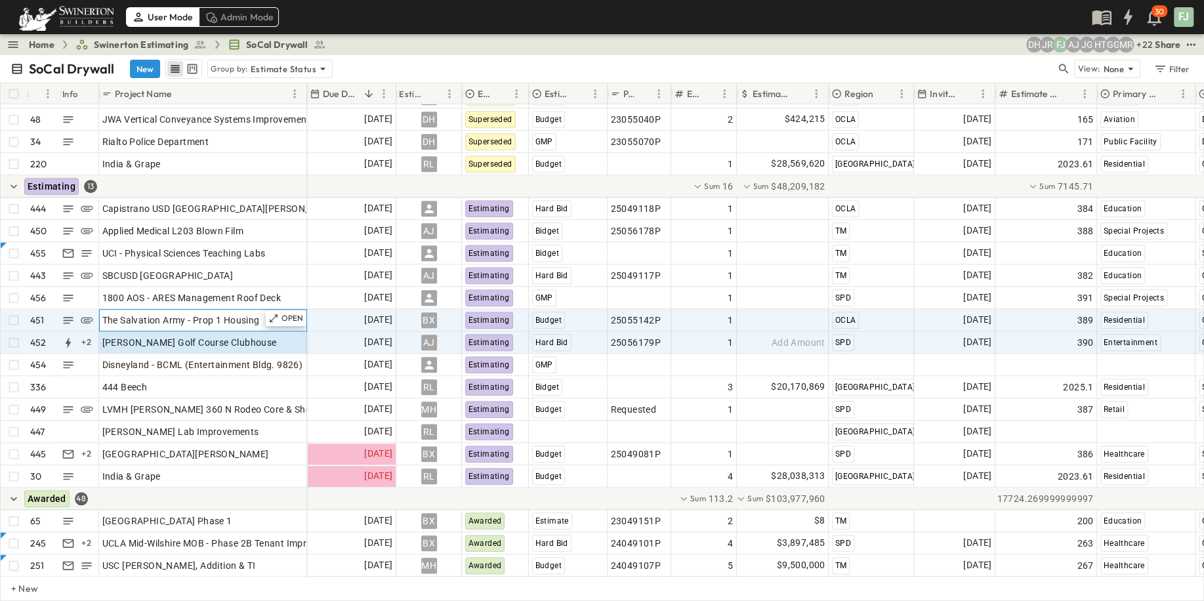
click at [114, 314] on span "The Salvation Army - Prop 1 Housing" at bounding box center [180, 320] width 157 height 13
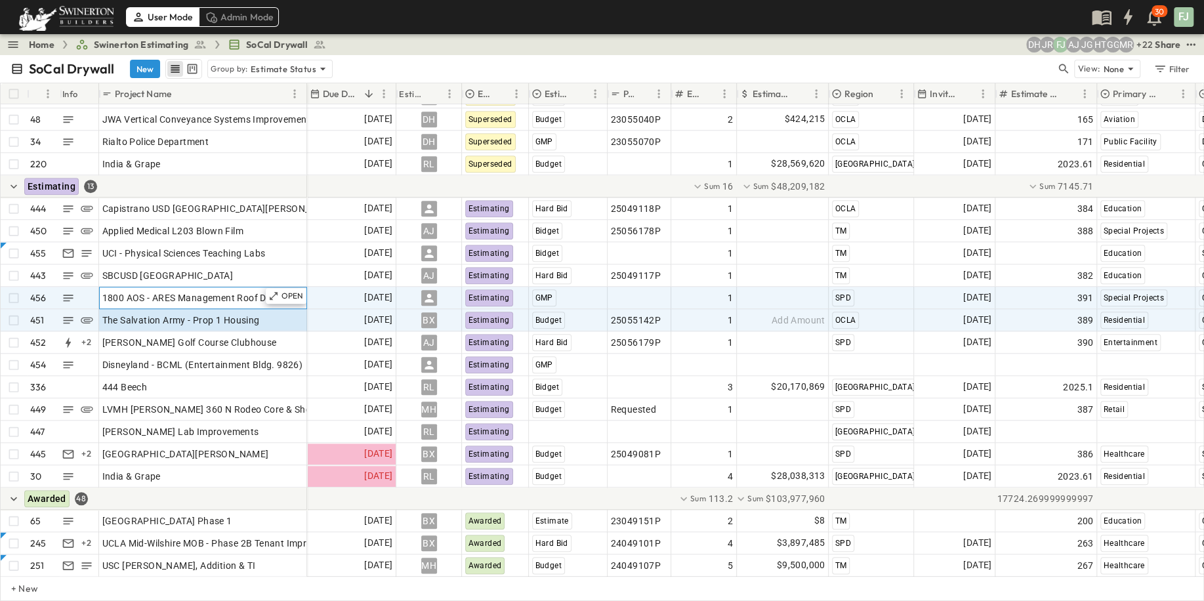
click at [134, 291] on span "1800 AOS - ARES Management Roof Deck" at bounding box center [191, 297] width 178 height 13
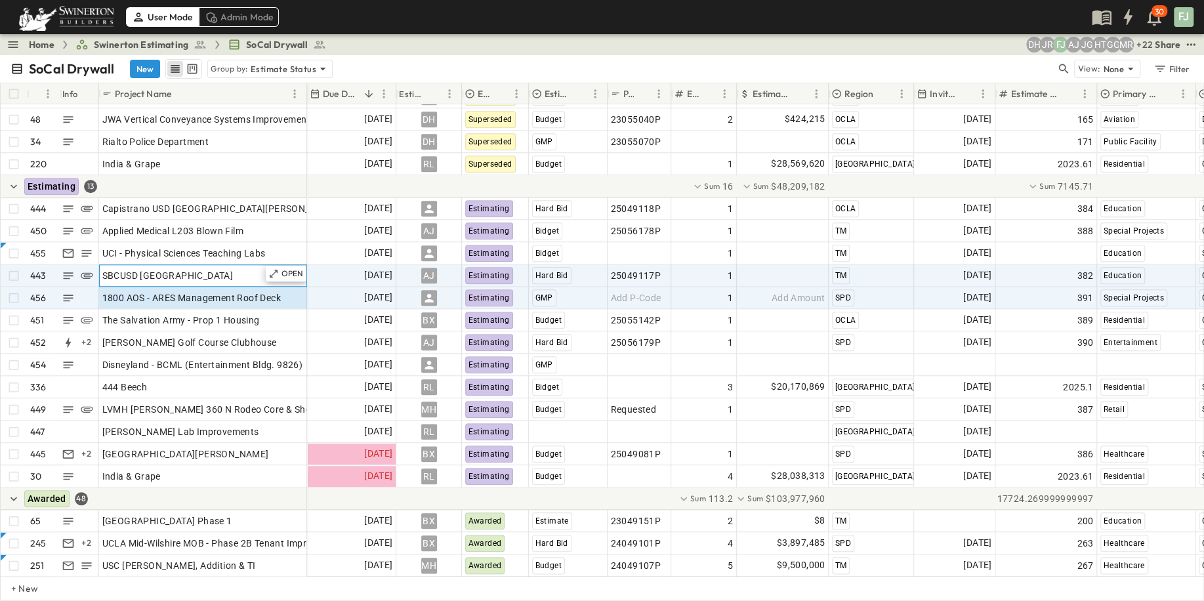
click at [201, 267] on div "SBCUSD [GEOGRAPHIC_DATA]" at bounding box center [202, 275] width 201 height 18
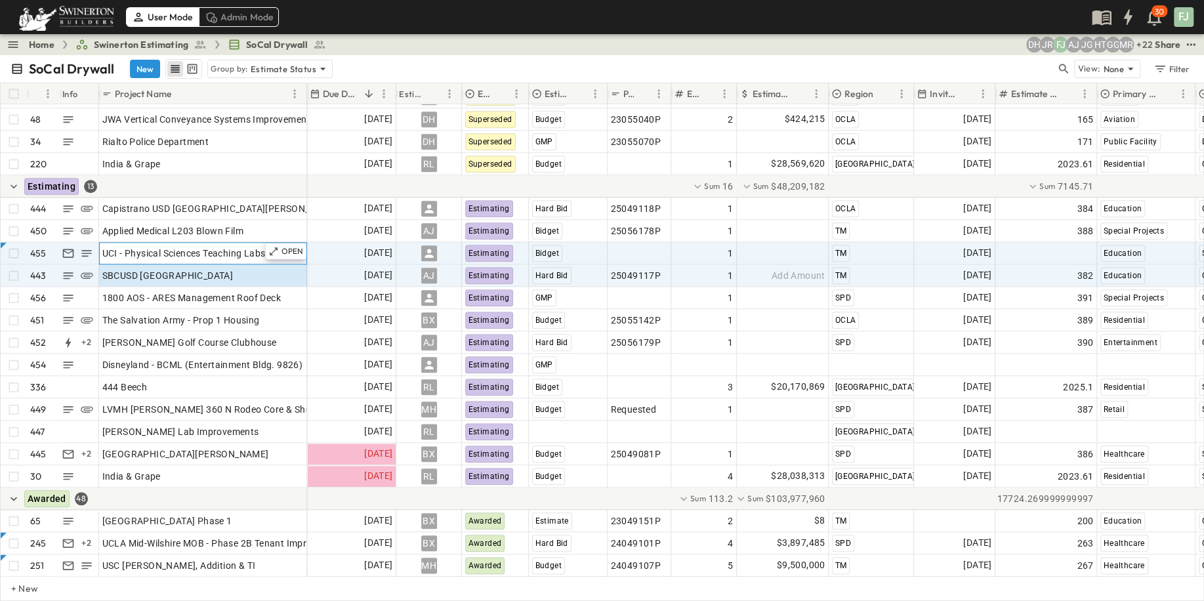
click at [132, 247] on span "UCI - Physical Sciences Teaching Labs" at bounding box center [183, 253] width 163 height 13
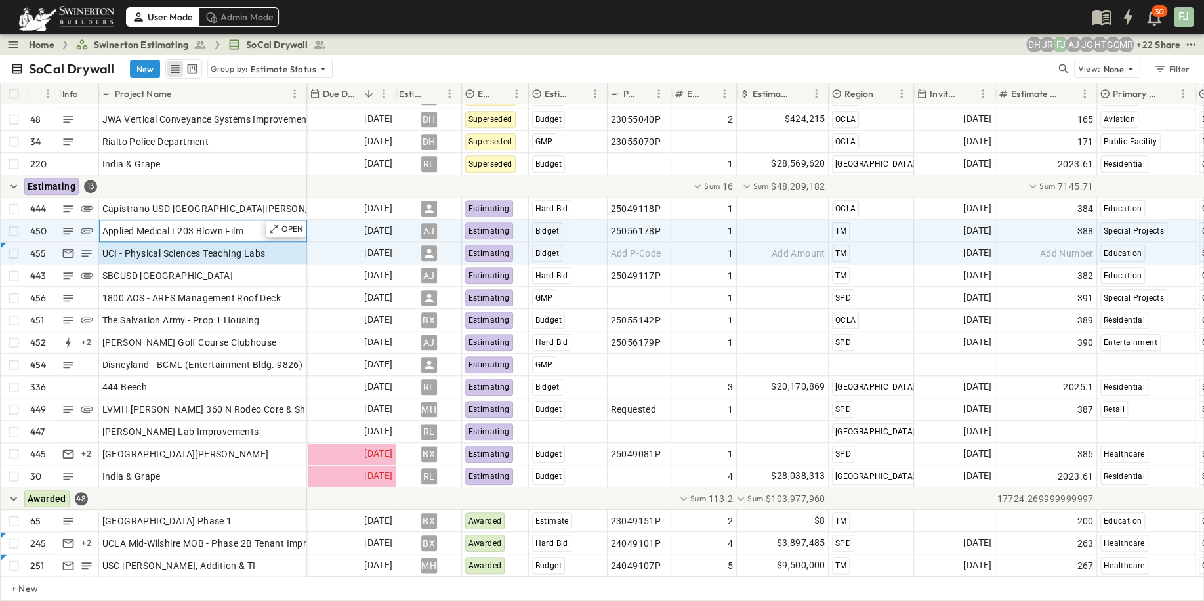
click at [154, 224] on span "Applied Medical L203 Blown Film" at bounding box center [172, 230] width 141 height 13
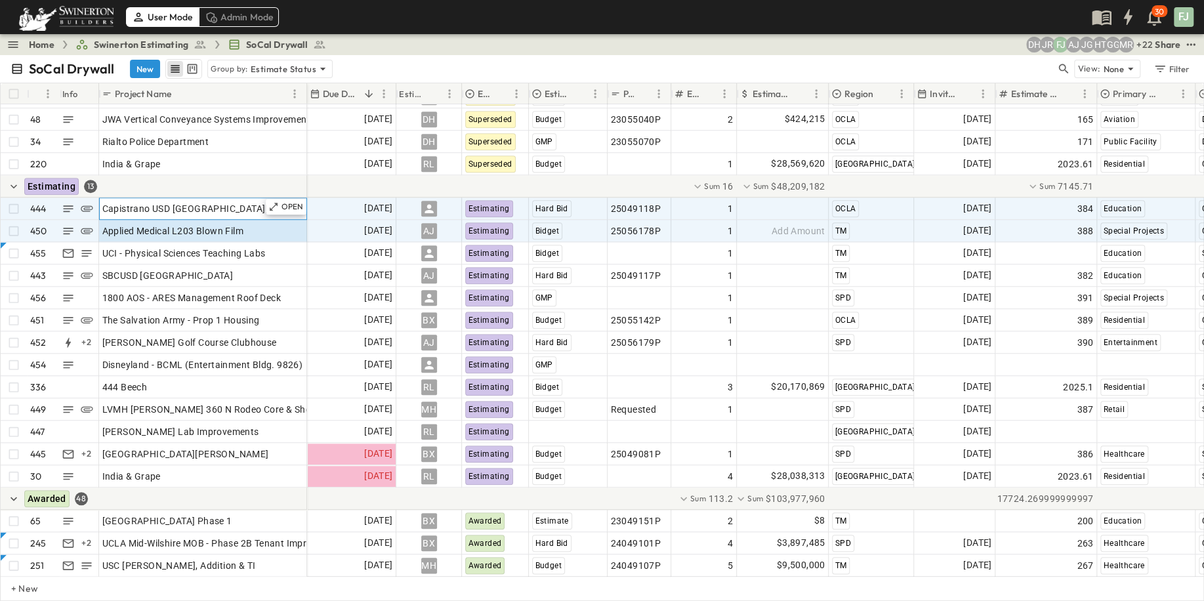
click at [251, 200] on div "Capistrano USD [GEOGRAPHIC_DATA][PERSON_NAME]" at bounding box center [202, 208] width 201 height 18
